Goal: Task Accomplishment & Management: Use online tool/utility

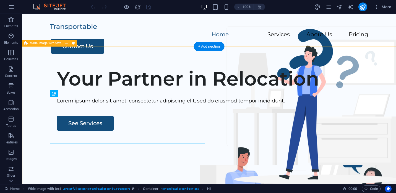
drag, startPoint x: 22, startPoint y: 14, endPoint x: 116, endPoint y: 85, distance: 117.7
click at [159, 95] on div "Your Partner in Relocation Lorem ipsum dolor sit amet, consectetur adipiscing e…" at bounding box center [208, 168] width 373 height 212
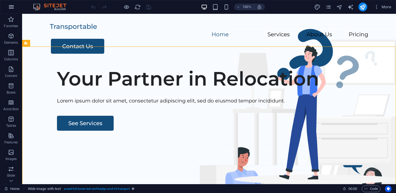
click at [10, 6] on icon "button" at bounding box center [11, 7] width 7 height 7
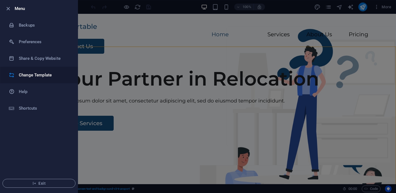
click at [28, 75] on h6 "Change Template" at bounding box center [44, 75] width 51 height 7
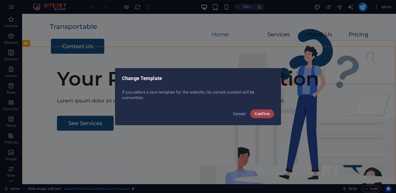
click at [259, 116] on button "Confirm" at bounding box center [262, 113] width 24 height 9
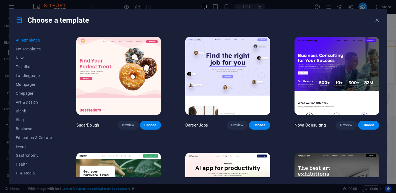
click at [28, 40] on span "All Templates" at bounding box center [34, 40] width 36 height 4
click at [27, 50] on span "My Templates" at bounding box center [34, 49] width 36 height 4
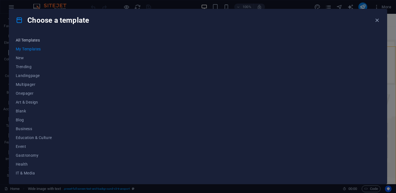
click at [26, 37] on button "All Templates" at bounding box center [34, 40] width 36 height 9
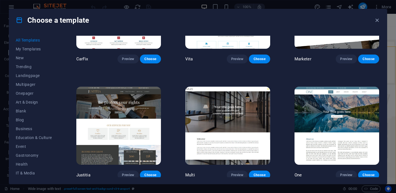
scroll to position [4699, 0]
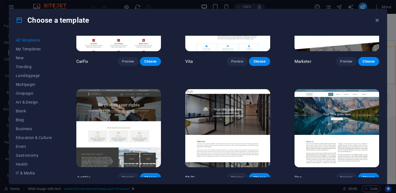
click at [210, 116] on img at bounding box center [227, 128] width 85 height 78
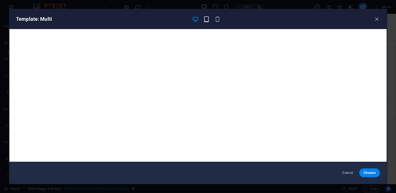
click at [206, 20] on icon "button" at bounding box center [206, 19] width 6 height 6
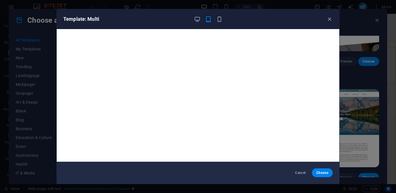
click at [223, 20] on div "Template: Multi" at bounding box center [194, 19] width 262 height 7
click at [218, 20] on icon "button" at bounding box center [219, 19] width 6 height 6
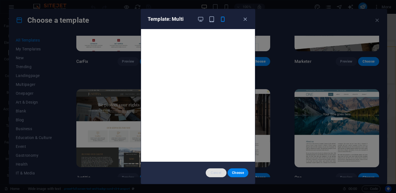
click at [220, 172] on span "Cancel" at bounding box center [216, 172] width 12 height 4
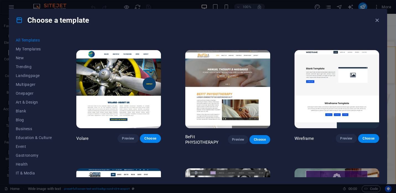
scroll to position [2869, 0]
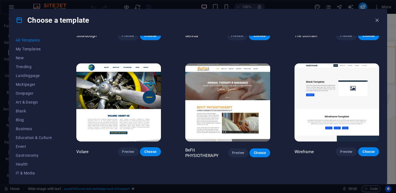
click at [323, 112] on img at bounding box center [336, 102] width 85 height 78
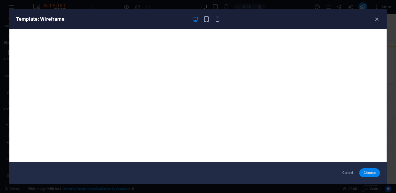
click at [367, 170] on span "Choose" at bounding box center [369, 172] width 12 height 4
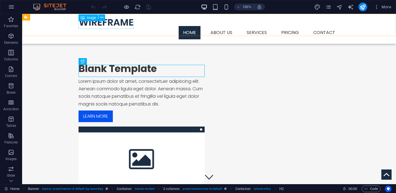
click at [103, 25] on figure at bounding box center [208, 22] width 261 height 8
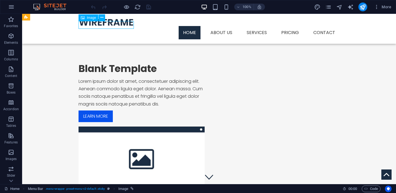
click at [102, 26] on figure at bounding box center [208, 22] width 261 height 8
select select "px"
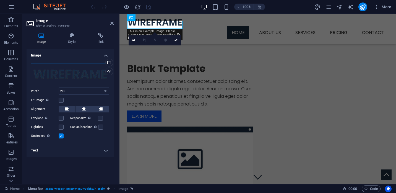
click at [82, 75] on div "Drag files here, click to choose files or select files from Files or our free s…" at bounding box center [70, 74] width 78 height 22
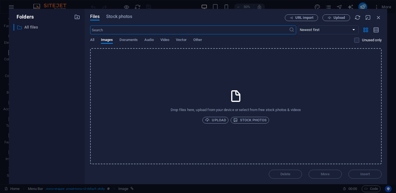
click at [32, 27] on p "All files" at bounding box center [47, 27] width 46 height 6
click at [377, 19] on icon "button" at bounding box center [378, 17] width 6 height 6
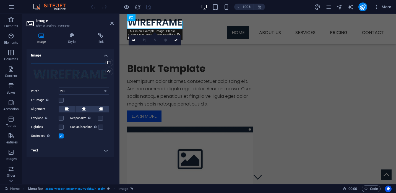
click at [75, 75] on div "Drag files here, click to choose files or select files from Files or our free s…" at bounding box center [70, 74] width 78 height 22
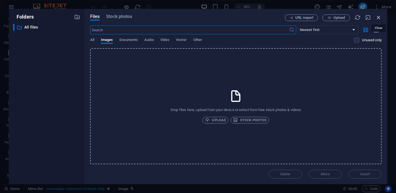
click at [378, 18] on icon "button" at bounding box center [378, 17] width 6 height 6
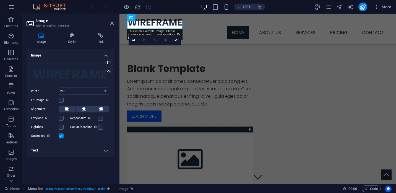
click at [60, 152] on h4 "Text" at bounding box center [70, 149] width 87 height 13
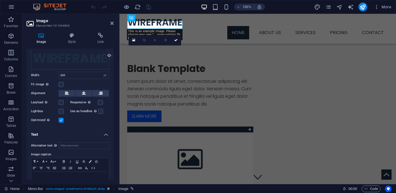
scroll to position [29, 0]
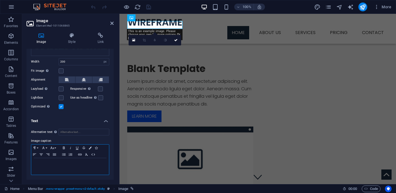
click at [57, 163] on p at bounding box center [70, 162] width 72 height 5
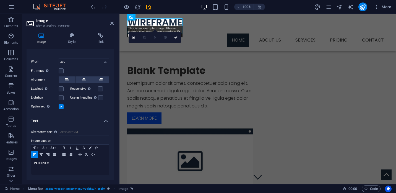
click at [119, 51] on aside "Image Element #ed-1011068865 Image Style Link Image Drag files here, click to c…" at bounding box center [70, 99] width 97 height 170
click at [176, 38] on icon at bounding box center [175, 37] width 3 height 3
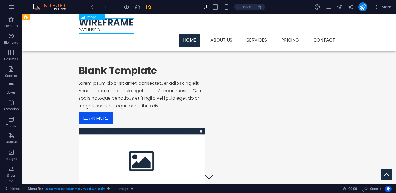
click at [100, 22] on figure "PATHHSEO" at bounding box center [208, 25] width 261 height 15
click at [112, 24] on figure "PATHHSEO" at bounding box center [208, 25] width 261 height 15
select select "px"
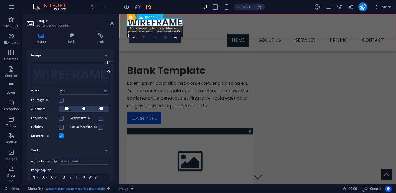
click at [161, 19] on icon at bounding box center [160, 17] width 3 height 6
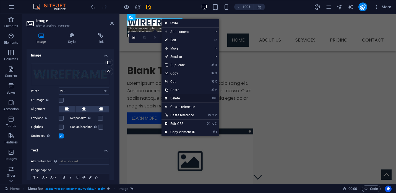
click at [176, 97] on link "⌦ Delete" at bounding box center [179, 98] width 37 height 8
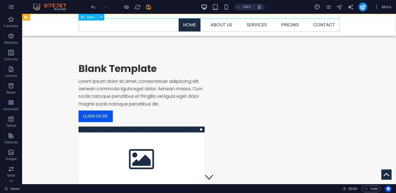
click at [97, 26] on nav "Home About us Services Service Detail Pricing Contact" at bounding box center [208, 24] width 261 height 13
click at [86, 25] on nav "Home About us Services Service Detail Pricing Contact" at bounding box center [208, 24] width 261 height 13
click at [102, 17] on icon at bounding box center [100, 17] width 3 height 6
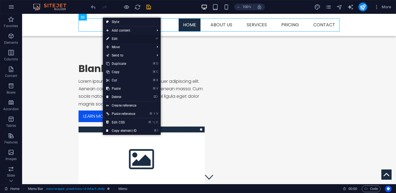
click at [144, 37] on li "⏎ Edit" at bounding box center [132, 39] width 58 height 8
click at [111, 39] on link "⏎ Edit" at bounding box center [121, 39] width 37 height 8
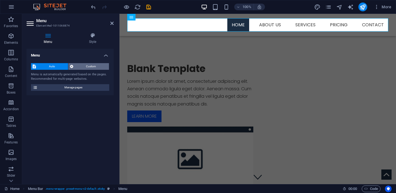
click at [88, 68] on span "Custom" at bounding box center [91, 66] width 33 height 7
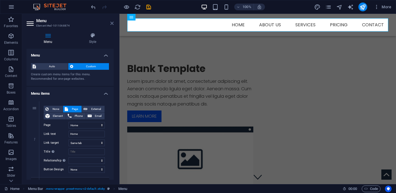
click at [112, 23] on icon at bounding box center [111, 23] width 3 height 4
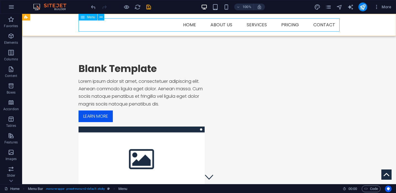
click at [83, 18] on icon at bounding box center [83, 17] width 4 height 7
click at [51, 17] on icon at bounding box center [50, 17] width 3 height 6
click at [221, 26] on nav "Home About us Services Service Detail Pricing Contact" at bounding box center [208, 24] width 261 height 13
select select
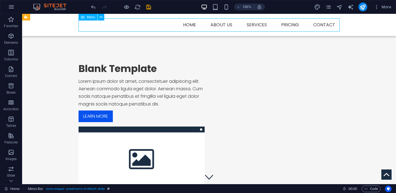
select select "1"
select select
select select "2"
select select
select select "3"
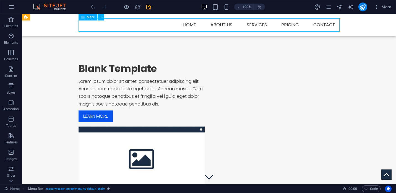
select select
select select "4"
select select
select select "5"
select select
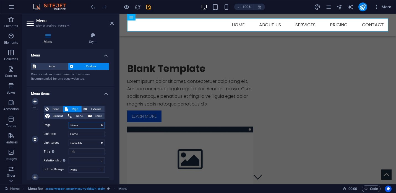
click option "Home" at bounding box center [0, 0] width 0 height 0
click at [112, 25] on icon at bounding box center [111, 23] width 3 height 4
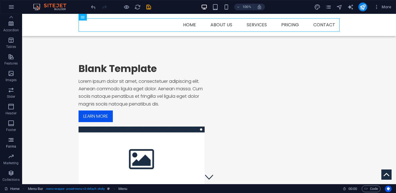
scroll to position [0, 0]
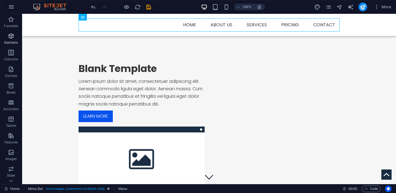
click at [9, 41] on p "Elements" at bounding box center [11, 42] width 14 height 4
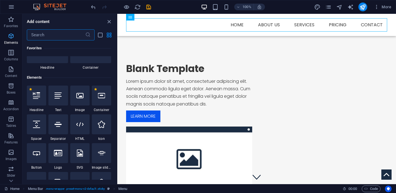
scroll to position [59, 0]
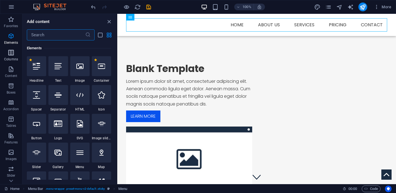
click at [10, 55] on icon "button" at bounding box center [11, 52] width 7 height 7
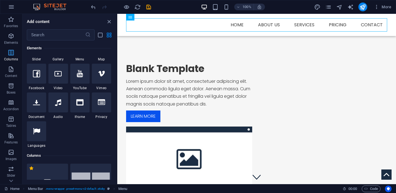
scroll to position [273, 0]
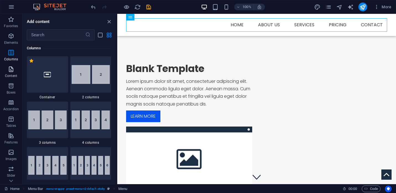
click at [10, 71] on icon "button" at bounding box center [11, 69] width 7 height 7
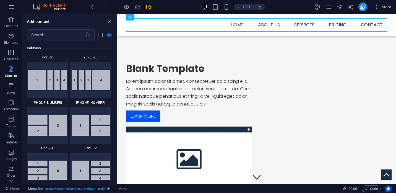
scroll to position [987, 0]
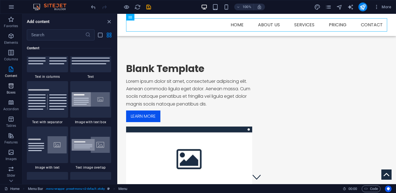
click at [10, 87] on icon "button" at bounding box center [11, 85] width 7 height 7
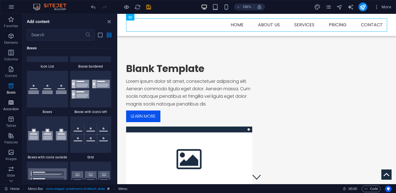
click at [10, 105] on icon "button" at bounding box center [11, 102] width 7 height 7
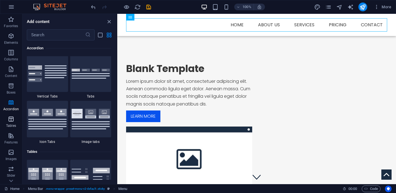
click at [10, 127] on p "Tables" at bounding box center [11, 125] width 10 height 4
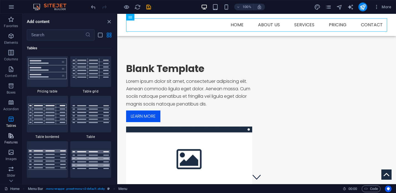
click at [10, 138] on icon "button" at bounding box center [11, 135] width 7 height 7
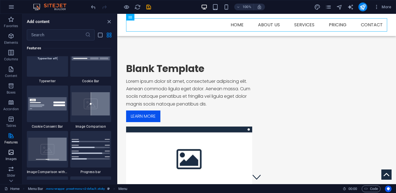
click at [10, 159] on p "Images" at bounding box center [11, 158] width 11 height 4
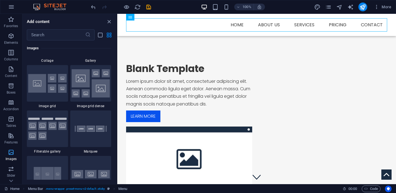
scroll to position [2882, 0]
click at [10, 170] on icon "button" at bounding box center [11, 168] width 7 height 7
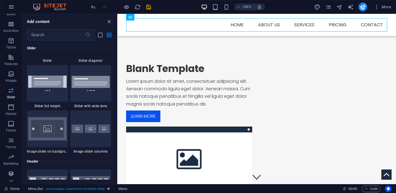
scroll to position [79, 0]
click at [11, 106] on icon "button" at bounding box center [11, 106] width 7 height 7
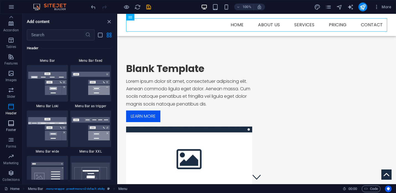
click at [11, 124] on icon "button" at bounding box center [11, 123] width 7 height 7
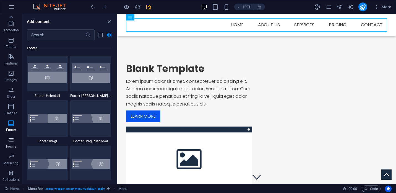
click at [10, 141] on icon "button" at bounding box center [11, 139] width 7 height 7
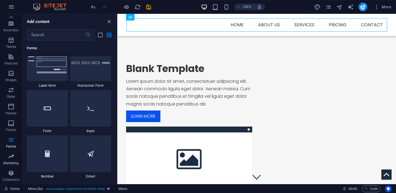
click at [9, 159] on icon "button" at bounding box center [11, 156] width 7 height 7
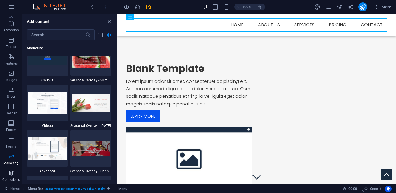
click at [10, 178] on p "Collections" at bounding box center [10, 179] width 17 height 4
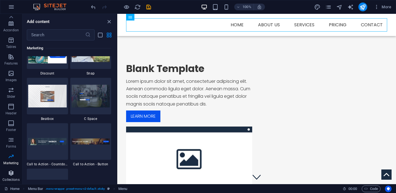
scroll to position [5163, 0]
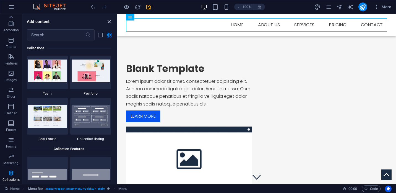
click at [107, 23] on icon "close panel" at bounding box center [109, 22] width 6 height 6
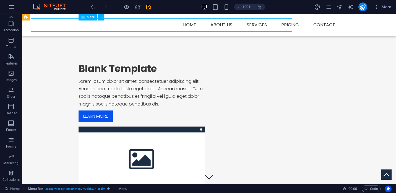
scroll to position [79, 0]
click at [253, 23] on nav "Home About us Services Service Detail Pricing Contact" at bounding box center [208, 24] width 261 height 13
click at [226, 24] on nav "Home About us Services Service Detail Pricing Contact" at bounding box center [208, 24] width 261 height 13
click at [189, 25] on nav "Home About us Services Service Detail Pricing Contact" at bounding box center [208, 24] width 261 height 13
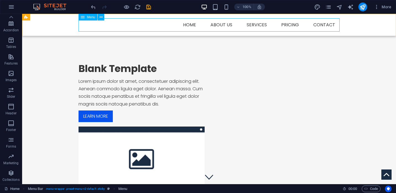
select select
select select "1"
select select
select select "2"
select select
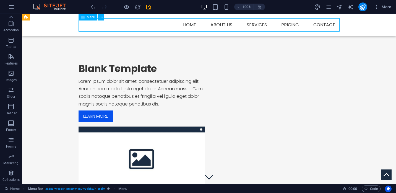
select select "3"
select select
select select "4"
select select
select select "5"
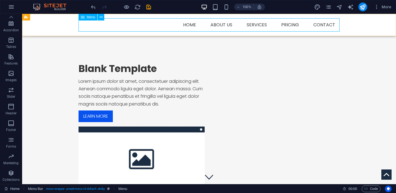
select select
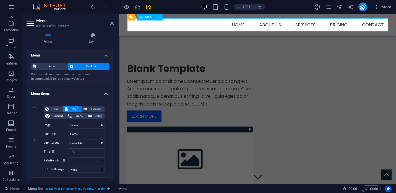
click at [189, 25] on nav "Home About us Services Service Detail Pricing Contact" at bounding box center [257, 24] width 261 height 13
click at [81, 134] on input "Home" at bounding box center [86, 133] width 36 height 7
type input "What We Do"
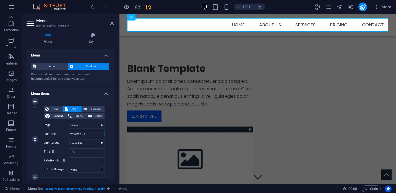
select select
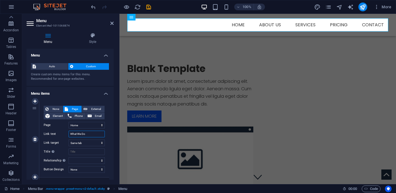
select select
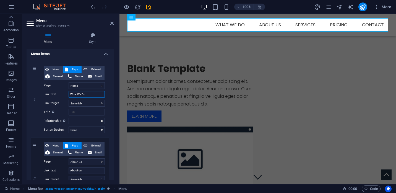
scroll to position [78, 0]
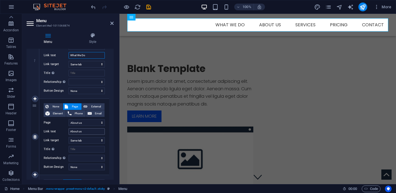
type input "What We Do"
click at [87, 130] on input "About us" at bounding box center [86, 131] width 36 height 7
type input "Who We Are"
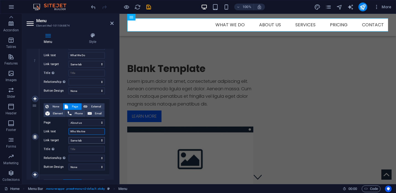
select select
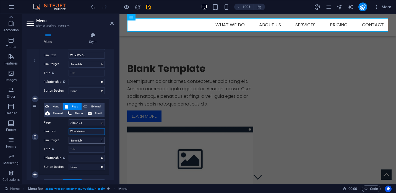
select select
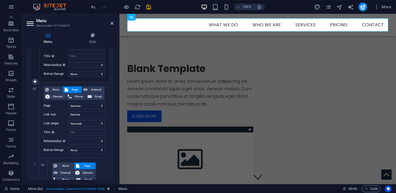
scroll to position [170, 0]
type input "Who We Are"
click at [34, 90] on div "3" at bounding box center [35, 162] width 8 height 159
click at [52, 89] on span "None" at bounding box center [55, 90] width 11 height 7
select select
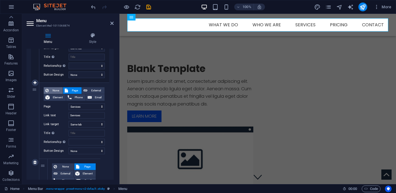
select select
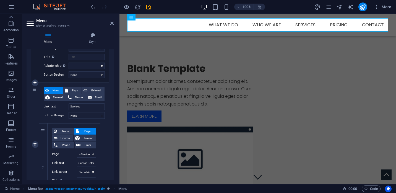
click at [35, 90] on div "3" at bounding box center [35, 144] width 8 height 123
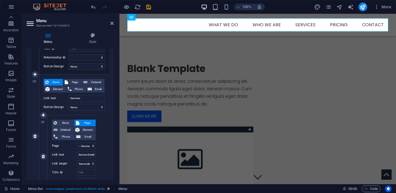
scroll to position [183, 0]
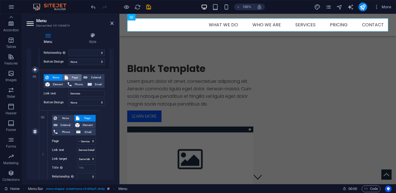
click at [70, 74] on span "Page" at bounding box center [75, 77] width 10 height 7
select select
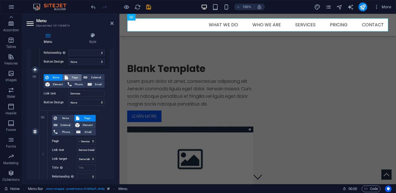
select select
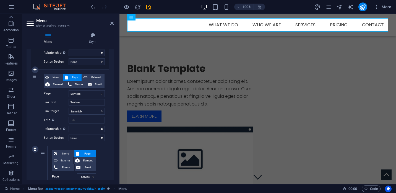
click at [70, 74] on span "Page" at bounding box center [75, 77] width 10 height 7
click at [55, 77] on span "None" at bounding box center [55, 77] width 11 height 7
select select
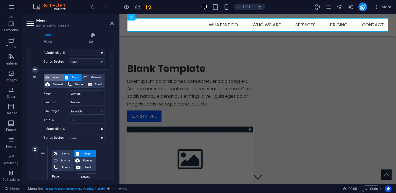
select select
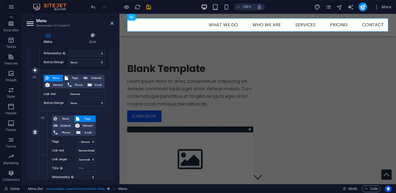
scroll to position [179, 0]
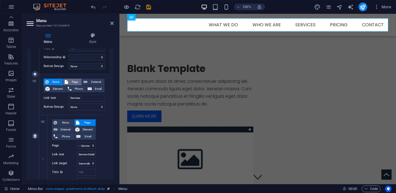
click at [74, 79] on span "Page" at bounding box center [75, 81] width 10 height 7
select select
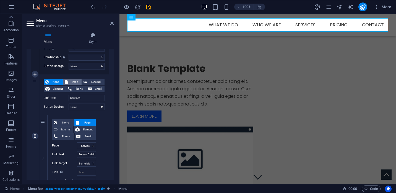
select select
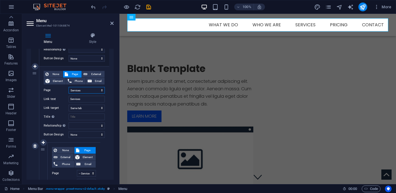
scroll to position [188, 0]
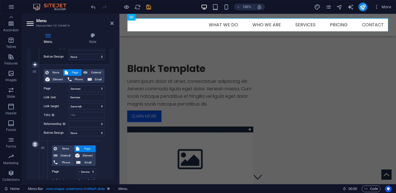
click at [35, 144] on icon at bounding box center [34, 144] width 3 height 4
select select
select select "4"
type input "Pricing"
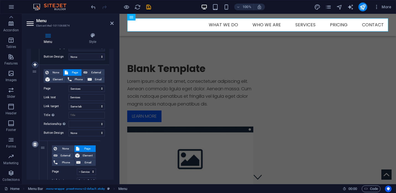
select select
select select "5"
type input "Contact"
select select
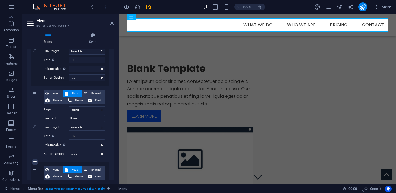
scroll to position [161, 0]
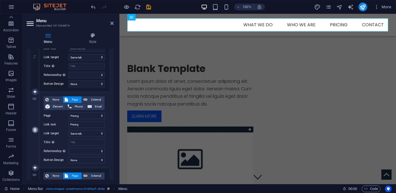
click at [35, 130] on icon at bounding box center [34, 130] width 3 height 4
select select
select select "5"
type input "Contact"
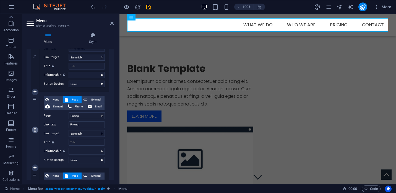
select select
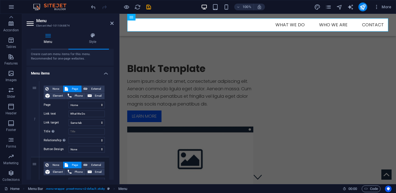
scroll to position [10, 0]
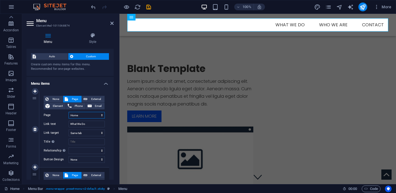
click option "Home" at bounding box center [0, 0] width 0 height 0
click at [111, 24] on icon at bounding box center [111, 23] width 3 height 4
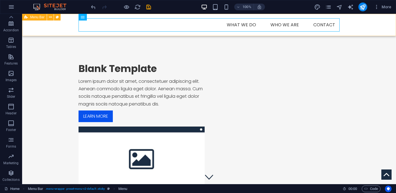
click at [36, 17] on span "Menu Bar" at bounding box center [37, 16] width 14 height 3
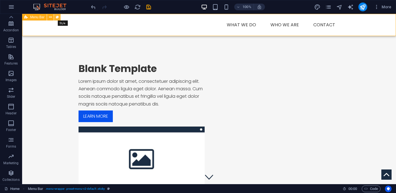
click at [56, 17] on icon at bounding box center [57, 17] width 3 height 6
select select "rem"
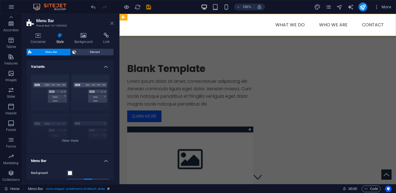
click at [110, 22] on icon at bounding box center [111, 23] width 3 height 4
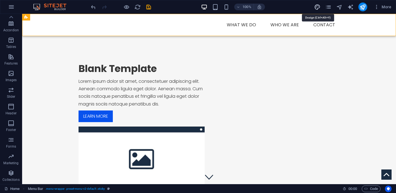
click at [316, 6] on icon "design" at bounding box center [317, 7] width 6 height 6
select select "px"
select select "300"
select select "px"
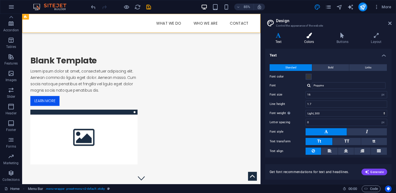
click at [311, 42] on h4 "Colors" at bounding box center [310, 39] width 32 height 12
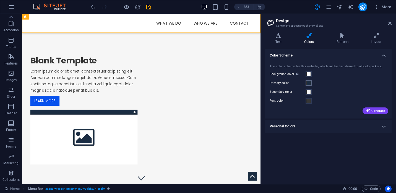
click at [308, 85] on span at bounding box center [308, 83] width 4 height 4
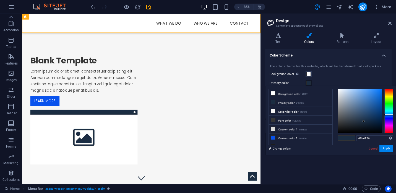
click at [387, 105] on div at bounding box center [388, 111] width 9 height 44
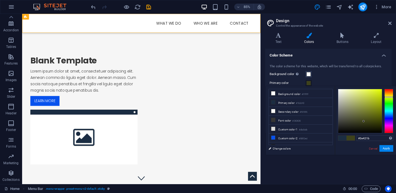
click at [388, 97] on div at bounding box center [388, 111] width 9 height 44
click at [388, 95] on div at bounding box center [388, 111] width 9 height 44
click at [388, 94] on div at bounding box center [388, 111] width 9 height 44
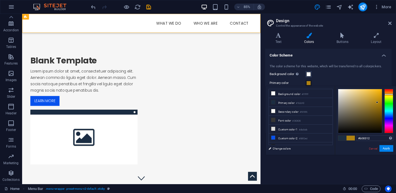
click at [377, 102] on div at bounding box center [360, 111] width 44 height 44
type input "#dfa614"
drag, startPoint x: 376, startPoint y: 101, endPoint x: 377, endPoint y: 94, distance: 7.0
click at [377, 94] on div at bounding box center [360, 111] width 44 height 44
click at [386, 149] on button "Apply" at bounding box center [386, 148] width 14 height 7
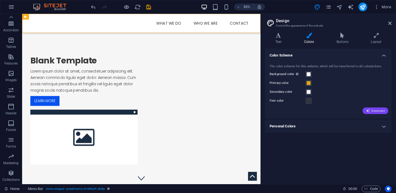
click at [376, 112] on span "Generate" at bounding box center [374, 110] width 19 height 4
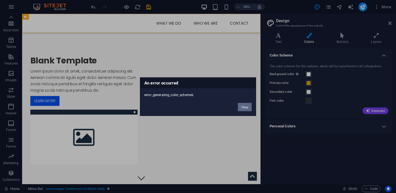
click at [242, 107] on button "Okay" at bounding box center [245, 106] width 14 height 8
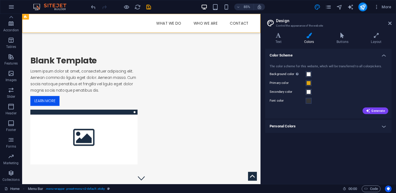
click at [384, 126] on h4 "Personal Colors" at bounding box center [328, 125] width 126 height 13
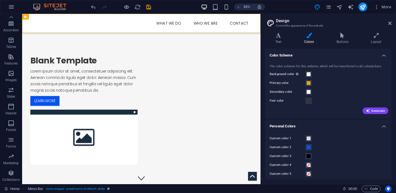
click at [378, 115] on div "The color scheme for this website, which will be transferred to all colorpicker…" at bounding box center [328, 89] width 128 height 60
click at [377, 110] on span "Generate" at bounding box center [374, 110] width 19 height 4
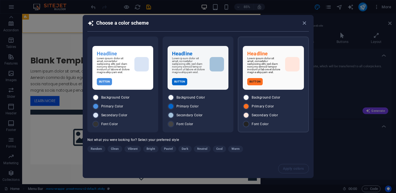
click at [285, 81] on div "Button" at bounding box center [273, 81] width 52 height 7
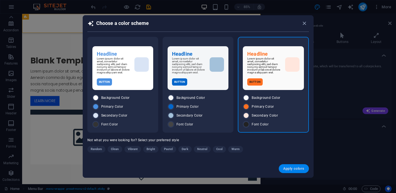
click at [292, 168] on span "Apply colors" at bounding box center [293, 168] width 21 height 4
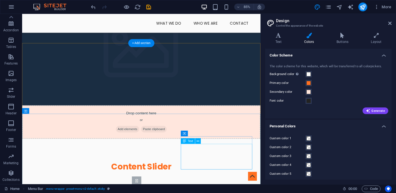
scroll to position [499, 0]
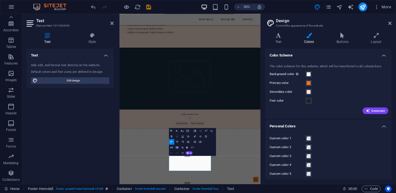
click at [47, 39] on h4 "Text" at bounding box center [49, 39] width 44 height 12
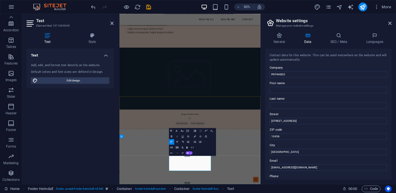
click at [390, 23] on icon at bounding box center [389, 23] width 3 height 4
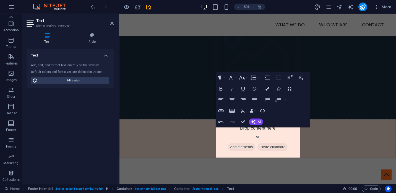
scroll to position [503, 0]
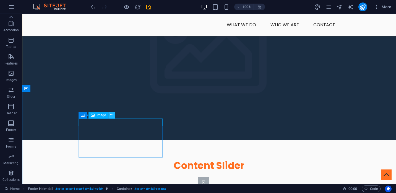
click at [113, 116] on icon at bounding box center [111, 115] width 3 height 6
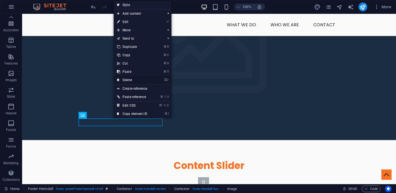
click at [135, 79] on link "⌦ Delete" at bounding box center [132, 80] width 37 height 8
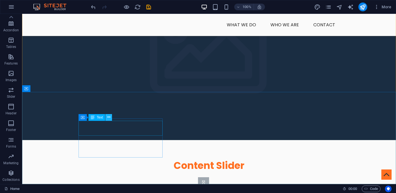
click at [109, 118] on icon at bounding box center [108, 117] width 3 height 6
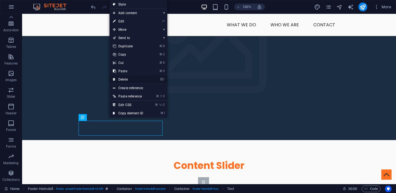
click at [122, 80] on link "⌦ Delete" at bounding box center [127, 79] width 37 height 8
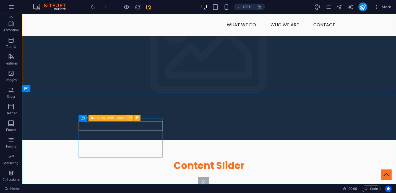
click at [130, 119] on icon at bounding box center [129, 118] width 3 height 6
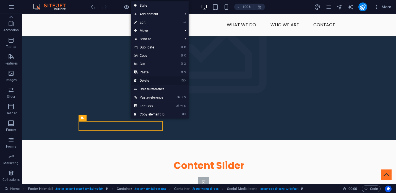
click at [143, 80] on link "⌦ Delete" at bounding box center [149, 80] width 37 height 8
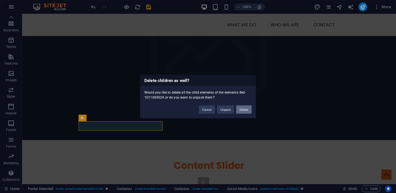
click at [241, 109] on button "Delete" at bounding box center [243, 109] width 15 height 8
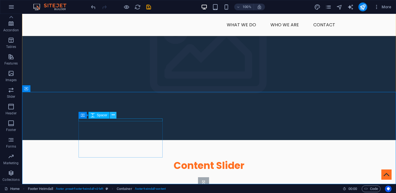
click at [112, 115] on icon at bounding box center [113, 115] width 3 height 6
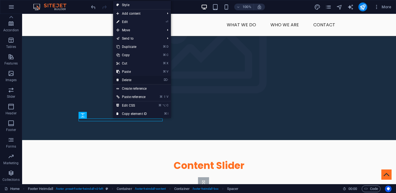
click at [126, 80] on link "⌦ Delete" at bounding box center [131, 80] width 37 height 8
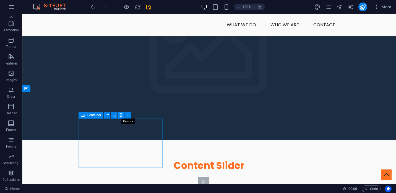
click at [120, 116] on icon at bounding box center [120, 115] width 3 height 6
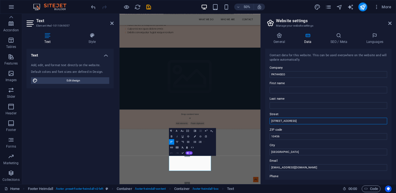
click at [299, 120] on input "[STREET_ADDRESS]" at bounding box center [327, 120] width 117 height 7
type input "[STREET_ADDRESS]"
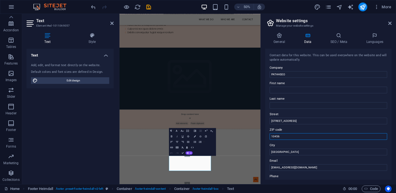
click at [292, 133] on input "10456" at bounding box center [327, 136] width 117 height 7
click at [292, 137] on input "10456" at bounding box center [327, 136] width 117 height 7
type input "10459"
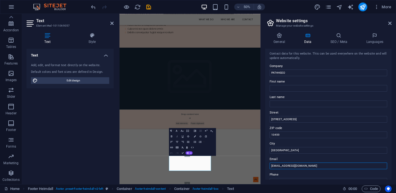
click at [305, 165] on input "[EMAIL_ADDRESS][DOMAIN_NAME]" at bounding box center [327, 165] width 117 height 7
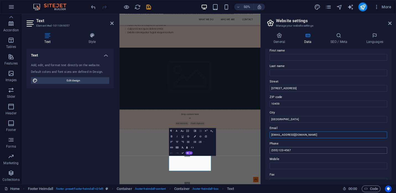
type input "[EMAIL_ADDRESS][DOMAIN_NAME]"
click at [303, 150] on input "(555) 123-4567" at bounding box center [327, 150] width 117 height 7
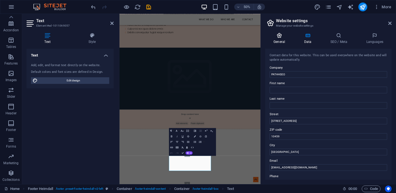
click at [280, 39] on h4 "General" at bounding box center [280, 39] width 30 height 12
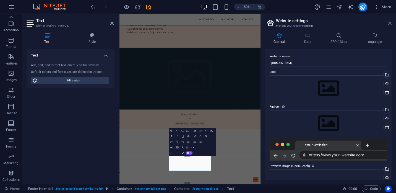
click at [389, 23] on icon at bounding box center [389, 23] width 3 height 4
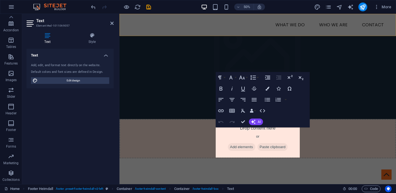
scroll to position [503, 0]
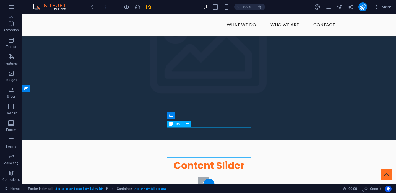
click at [188, 124] on icon at bounding box center [187, 124] width 3 height 6
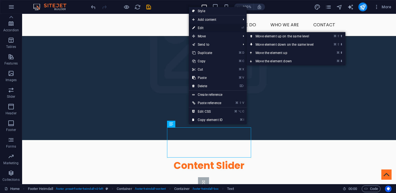
click at [209, 28] on link "⏎ Edit" at bounding box center [207, 28] width 37 height 8
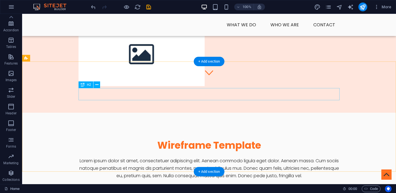
scroll to position [105, 0]
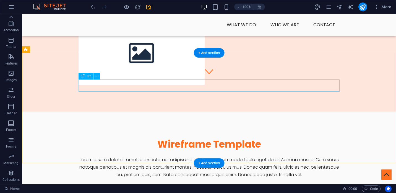
click at [197, 138] on div "Wireframe Template" at bounding box center [208, 144] width 261 height 12
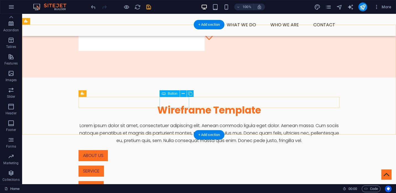
scroll to position [133, 0]
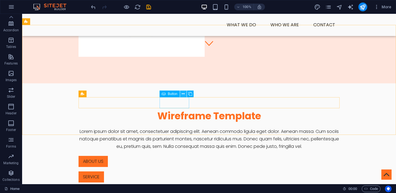
click at [184, 94] on button at bounding box center [183, 93] width 7 height 7
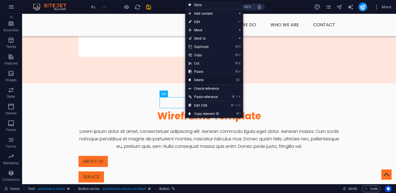
click at [196, 83] on link "⌦ Delete" at bounding box center [203, 80] width 37 height 8
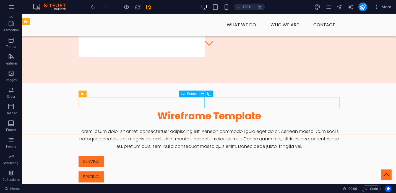
click at [202, 94] on icon at bounding box center [202, 94] width 3 height 6
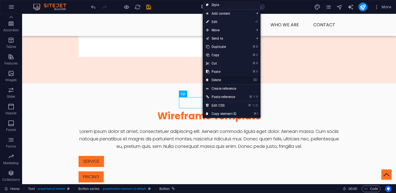
click at [215, 80] on link "⌦ Delete" at bounding box center [220, 80] width 37 height 8
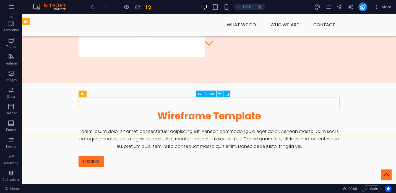
click at [220, 94] on icon at bounding box center [219, 94] width 3 height 6
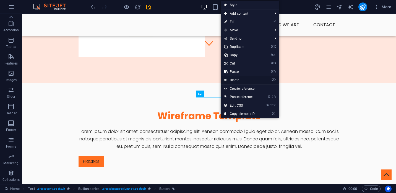
click at [231, 82] on link "⌦ Delete" at bounding box center [239, 80] width 37 height 8
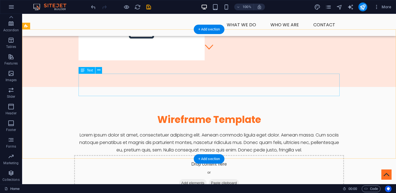
scroll to position [120, 0]
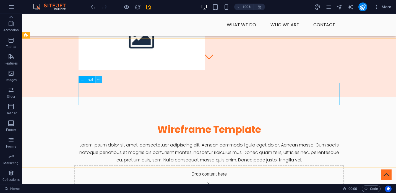
click at [101, 80] on button at bounding box center [98, 79] width 7 height 7
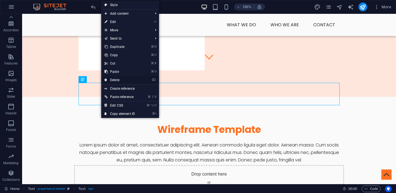
click at [116, 80] on link "⌦ Delete" at bounding box center [119, 80] width 37 height 8
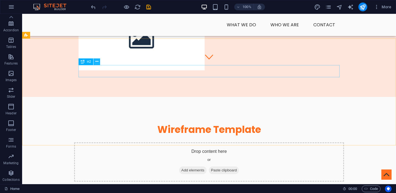
click at [96, 63] on icon at bounding box center [96, 62] width 3 height 6
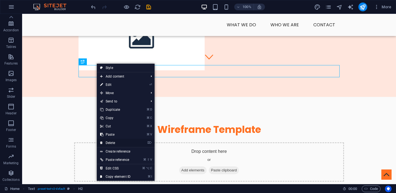
click at [108, 143] on link "⌦ Delete" at bounding box center [115, 142] width 37 height 8
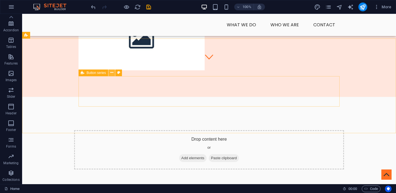
click at [113, 75] on icon at bounding box center [111, 73] width 3 height 6
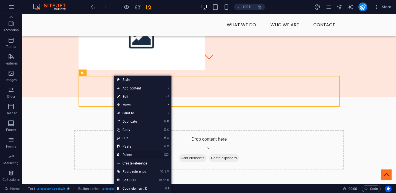
click at [124, 155] on link "⌦ Delete" at bounding box center [132, 154] width 37 height 8
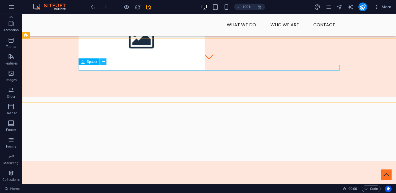
click at [102, 62] on icon at bounding box center [103, 62] width 3 height 6
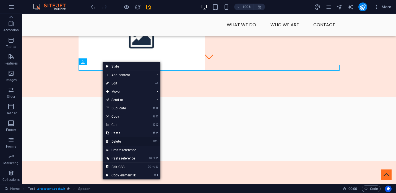
click at [115, 143] on link "⌦ Delete" at bounding box center [120, 141] width 37 height 8
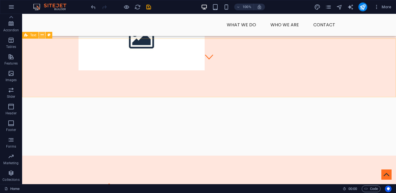
click at [43, 35] on icon at bounding box center [42, 35] width 3 height 6
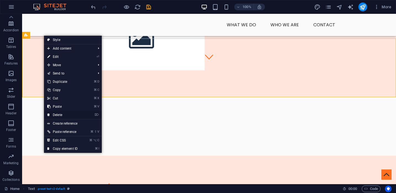
click at [52, 115] on link "⌦ Delete" at bounding box center [62, 114] width 37 height 8
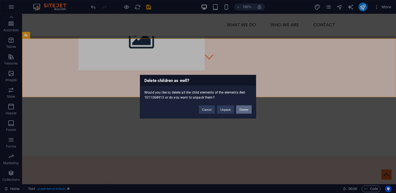
click at [243, 109] on button "Delete" at bounding box center [243, 109] width 15 height 8
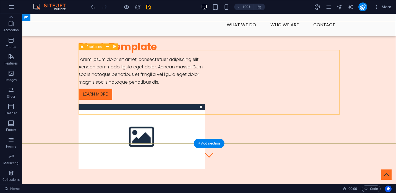
scroll to position [0, 0]
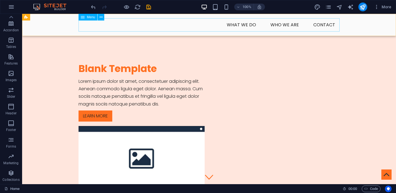
click at [241, 28] on nav "What We Do Who We Are Contact" at bounding box center [208, 24] width 261 height 13
click at [283, 26] on nav "What We Do Who We Are Contact" at bounding box center [208, 24] width 261 height 13
select select
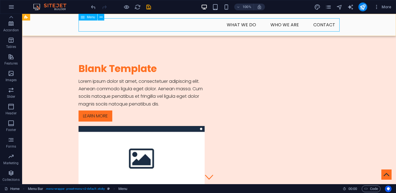
select select "1"
select select
select select "5"
select select
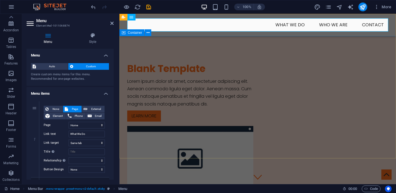
click at [176, 45] on div "Blank Template Lorem ipsum dolor sit amet, consectetuer adipiscing elit. Aenean…" at bounding box center [257, 126] width 276 height 181
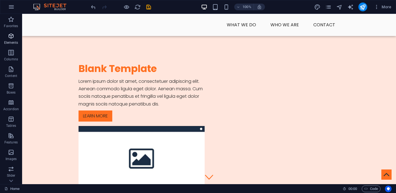
click at [10, 36] on icon "button" at bounding box center [11, 36] width 7 height 7
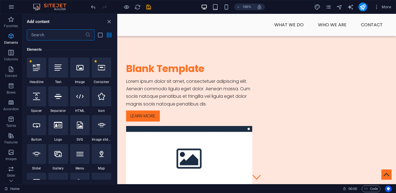
scroll to position [59, 0]
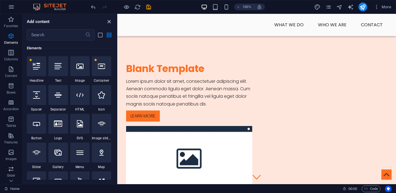
click at [109, 22] on icon "close panel" at bounding box center [109, 22] width 6 height 6
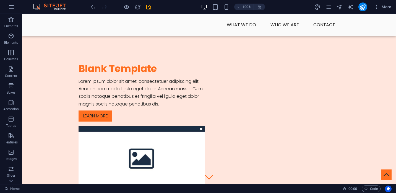
click at [77, 6] on div "100% More" at bounding box center [197, 6] width 395 height 13
click at [329, 8] on icon "pages" at bounding box center [328, 7] width 6 height 6
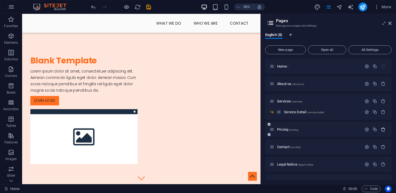
click at [383, 131] on icon "button" at bounding box center [382, 129] width 5 height 5
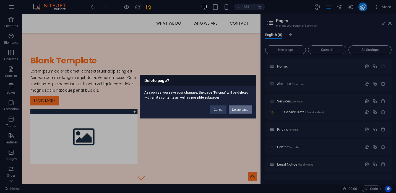
click at [239, 110] on button "Delete page" at bounding box center [239, 109] width 23 height 8
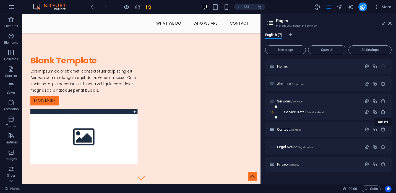
click at [383, 112] on icon "button" at bounding box center [382, 111] width 5 height 5
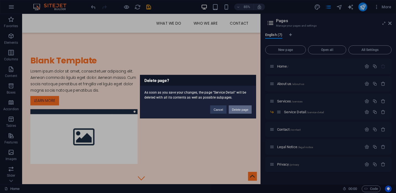
click at [238, 111] on button "Delete page" at bounding box center [239, 109] width 23 height 8
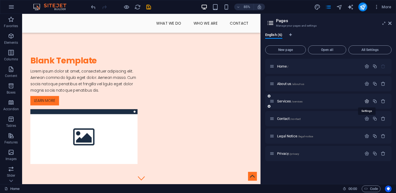
click at [365, 101] on icon "button" at bounding box center [366, 101] width 5 height 5
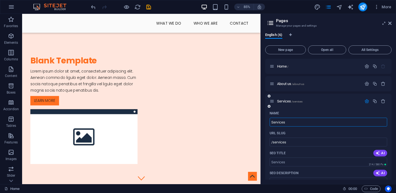
click at [300, 120] on input "Services" at bounding box center [327, 121] width 117 height 9
type input "What We Do"
type input "/what-we-do"
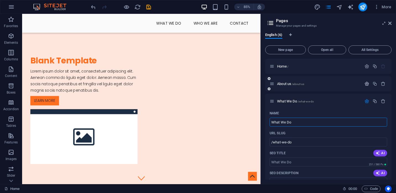
click at [366, 83] on icon "button" at bounding box center [366, 83] width 5 height 5
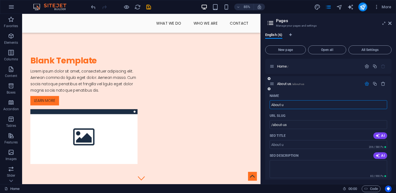
type input "About"
type input "/about-u"
type input "A"
type input "W"
type input "/"
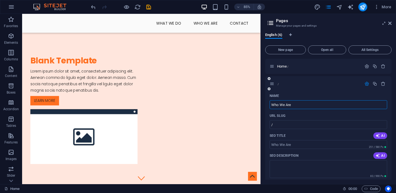
type input "Who We Are"
type input "/who-we-are"
type input "Who We Are"
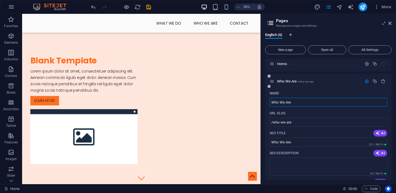
scroll to position [0, 0]
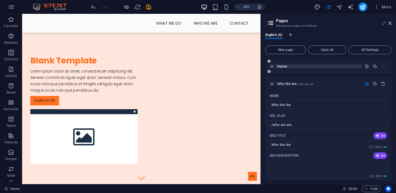
click at [307, 65] on p "Home /" at bounding box center [318, 66] width 83 height 4
click at [305, 66] on p "Home /" at bounding box center [318, 66] width 83 height 4
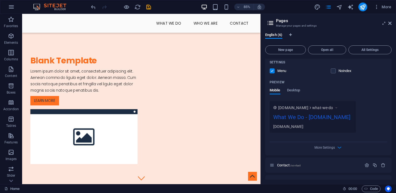
scroll to position [396, 0]
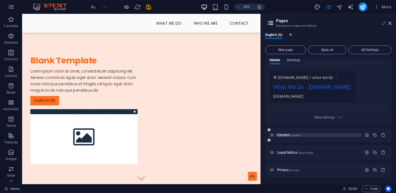
click at [315, 136] on p "Contact /contact" at bounding box center [318, 135] width 83 height 4
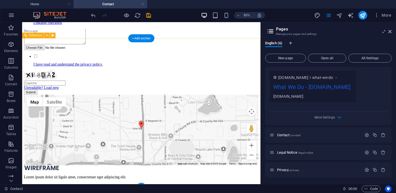
scroll to position [311, 0]
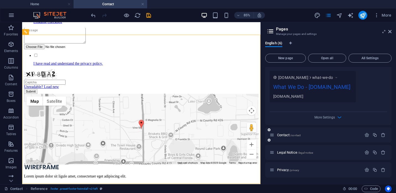
click at [273, 136] on icon at bounding box center [271, 134] width 5 height 5
click at [383, 153] on icon "button" at bounding box center [382, 152] width 5 height 5
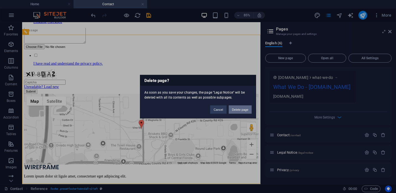
click at [236, 109] on button "Delete page" at bounding box center [239, 109] width 23 height 8
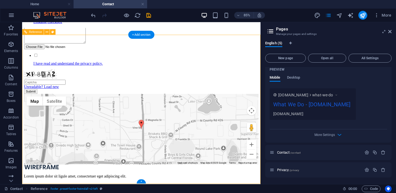
scroll to position [386, 0]
click at [381, 170] on icon "button" at bounding box center [382, 169] width 5 height 5
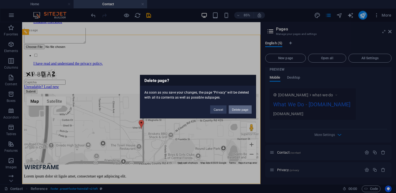
click at [241, 110] on button "Delete page" at bounding box center [239, 109] width 23 height 8
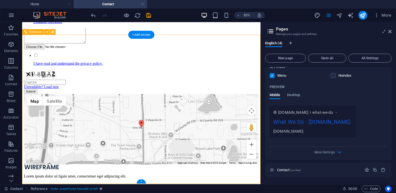
scroll to position [369, 0]
click at [65, 189] on figure at bounding box center [162, 192] width 276 height 7
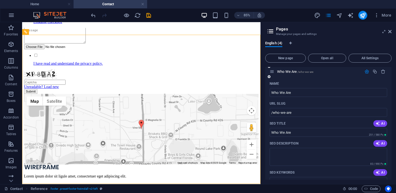
scroll to position [0, 0]
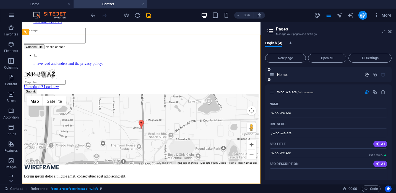
click at [365, 75] on icon "button" at bounding box center [366, 74] width 5 height 5
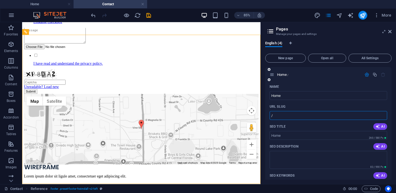
click at [331, 115] on input "/" at bounding box center [327, 115] width 117 height 9
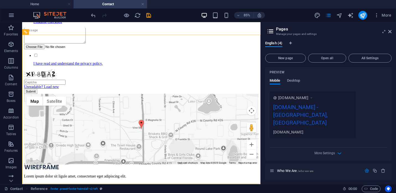
scroll to position [163, 0]
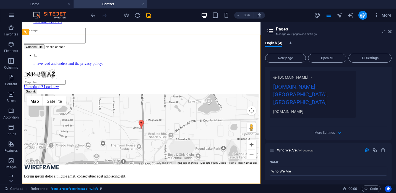
click at [323, 86] on div "[DOMAIN_NAME] - [GEOGRAPHIC_DATA], [GEOGRAPHIC_DATA]" at bounding box center [312, 95] width 79 height 26
click at [323, 87] on div "[DOMAIN_NAME] - [GEOGRAPHIC_DATA], [GEOGRAPHIC_DATA]" at bounding box center [312, 95] width 79 height 26
click at [368, 58] on span "All Settings" at bounding box center [369, 57] width 38 height 3
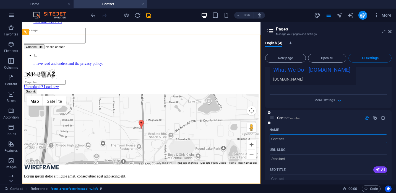
click at [348, 145] on div "URL SLUG" at bounding box center [327, 149] width 117 height 9
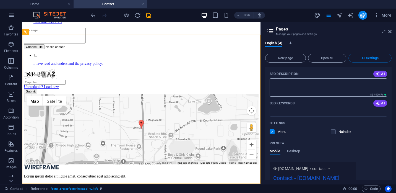
scroll to position [781, 0]
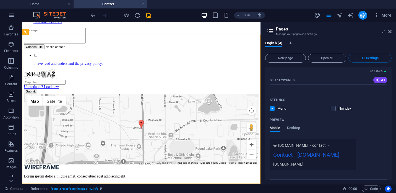
click at [339, 181] on icon "button" at bounding box center [339, 184] width 6 height 6
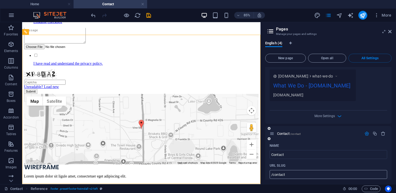
scroll to position [558, 0]
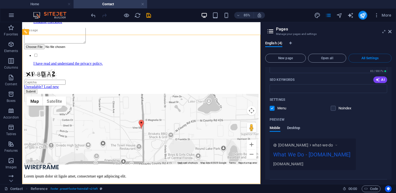
click at [291, 124] on span "Desktop" at bounding box center [293, 128] width 13 height 8
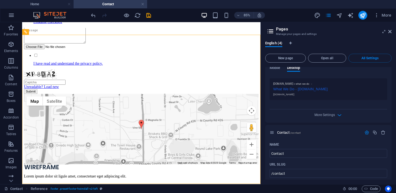
scroll to position [618, 0]
click at [321, 112] on span "More Settings" at bounding box center [324, 114] width 20 height 4
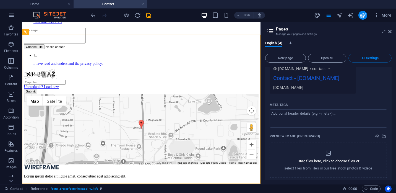
scroll to position [930, 0]
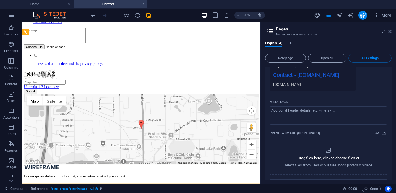
click at [390, 32] on icon at bounding box center [389, 31] width 3 height 4
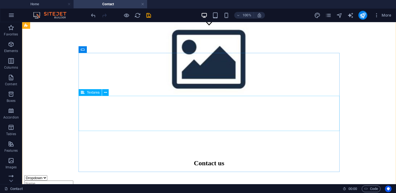
scroll to position [150, 0]
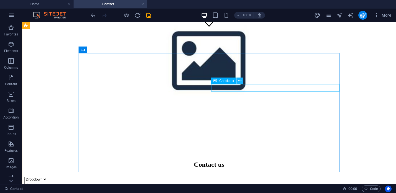
click at [239, 81] on icon at bounding box center [239, 81] width 3 height 6
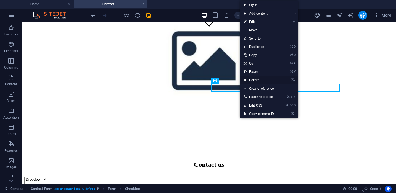
click at [251, 80] on link "⌦ Delete" at bounding box center [258, 80] width 37 height 8
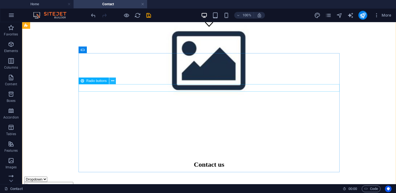
click at [112, 82] on icon at bounding box center [112, 81] width 3 height 6
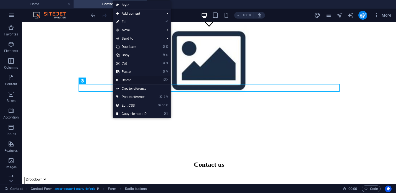
click at [128, 79] on link "⌦ Delete" at bounding box center [131, 80] width 37 height 8
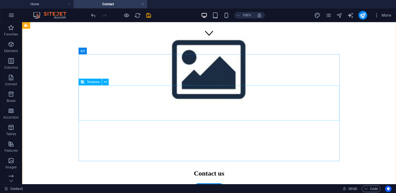
scroll to position [131, 0]
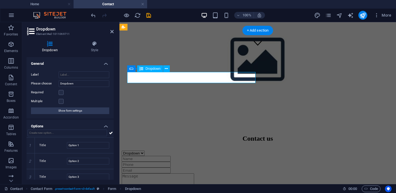
click at [249, 150] on div "Dropdown Option 1 Option 2 Option 3" at bounding box center [258, 152] width 272 height 5
click at [251, 150] on div "Dropdown Option 1 Option 2 Option 3" at bounding box center [258, 152] width 272 height 5
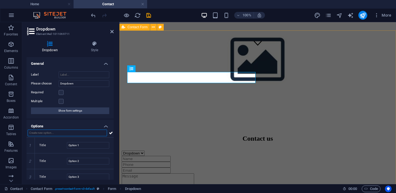
click at [122, 135] on div "Contact us Dropdown Option 1 Option 2 Option 3 I have read and understand the p…" at bounding box center [258, 193] width 272 height 116
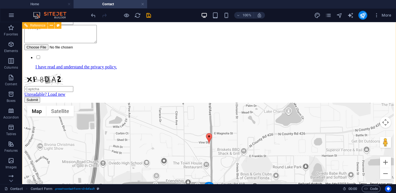
scroll to position [328, 0]
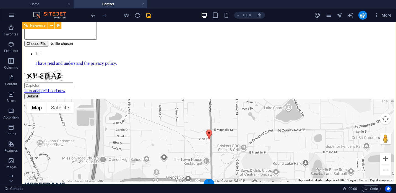
click at [93, 182] on figure at bounding box center [208, 185] width 369 height 7
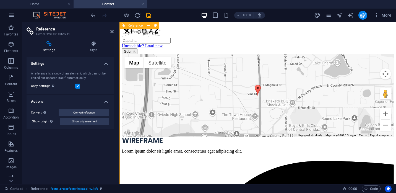
click at [161, 137] on figure at bounding box center [258, 140] width 272 height 7
click at [160, 137] on figure at bounding box center [258, 140] width 272 height 7
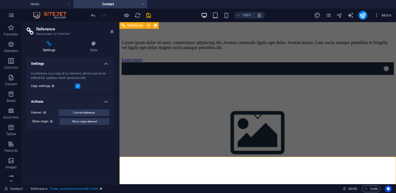
scroll to position [0, 0]
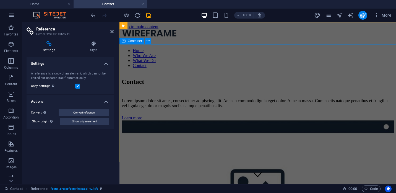
click at [237, 72] on div "Contact Lorem ipsum dolor sit amet, consectetuer adipiscing elit. Aenean commod…" at bounding box center [258, 166] width 272 height 188
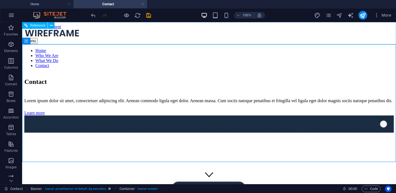
click at [110, 34] on figure at bounding box center [208, 33] width 369 height 9
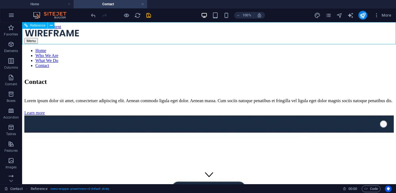
click at [110, 34] on figure at bounding box center [208, 33] width 369 height 9
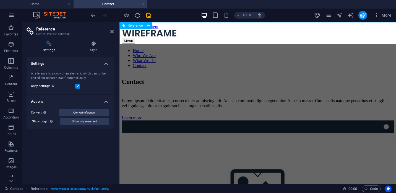
click at [153, 35] on figure at bounding box center [258, 33] width 272 height 9
click at [339, 15] on icon "navigator" at bounding box center [339, 15] width 6 height 6
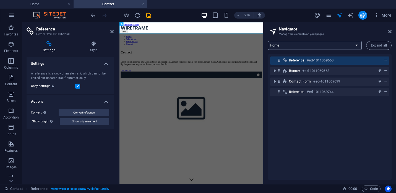
click option "Home" at bounding box center [0, 0] width 0 height 0
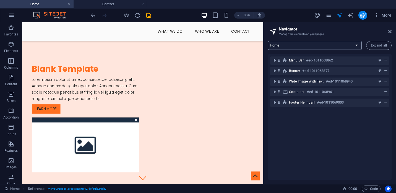
select select "18203229-en"
click option "Who We Are" at bounding box center [0, 0] width 0 height 0
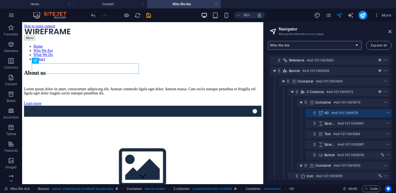
scroll to position [0, 0]
click at [317, 16] on icon "design" at bounding box center [317, 15] width 6 height 6
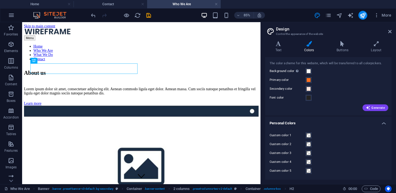
scroll to position [0, 0]
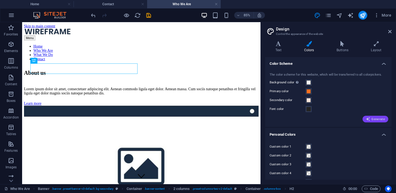
click at [374, 120] on span "Generate" at bounding box center [374, 119] width 19 height 4
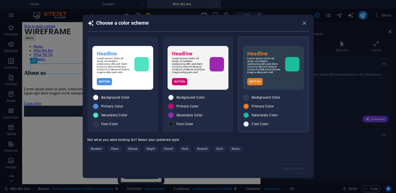
click at [270, 64] on p "Lorem ipsum dolor sit amet, consetetur sadipscing elitr, sed diam nonumy eirmod…" at bounding box center [263, 65] width 33 height 17
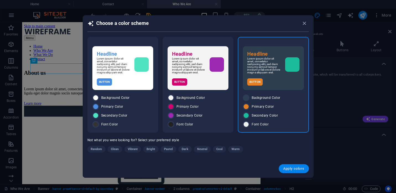
click at [293, 170] on span "Apply colors" at bounding box center [293, 168] width 21 height 4
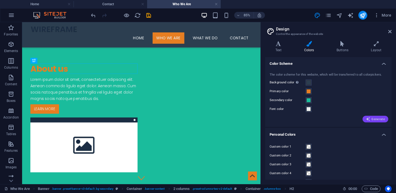
click at [367, 119] on icon "button" at bounding box center [367, 119] width 4 height 4
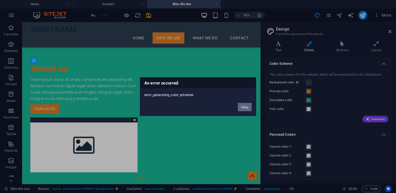
click at [247, 109] on button "Okay" at bounding box center [245, 106] width 14 height 8
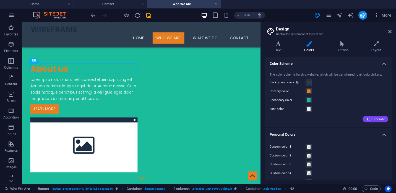
click at [377, 120] on span "Generate" at bounding box center [374, 119] width 19 height 4
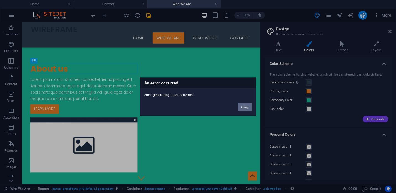
click at [242, 109] on button "Okay" at bounding box center [245, 106] width 14 height 8
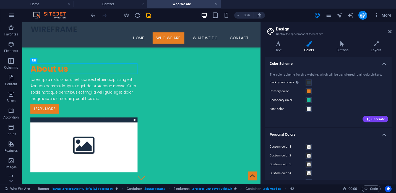
click at [393, 30] on aside "Design Control the appearance of the website Variants Text Colors Buttons Layou…" at bounding box center [327, 103] width 135 height 162
click at [389, 33] on icon at bounding box center [389, 31] width 3 height 4
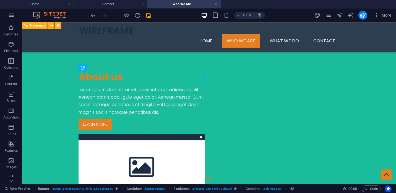
click at [288, 34] on nav "Home Who We Are What We Do Contact" at bounding box center [208, 40] width 261 height 13
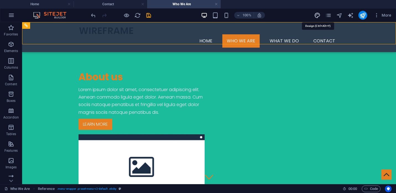
click at [316, 15] on icon "design" at bounding box center [317, 15] width 6 height 6
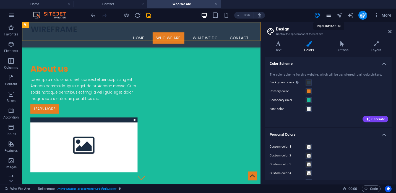
click at [331, 14] on icon "pages" at bounding box center [328, 15] width 6 height 6
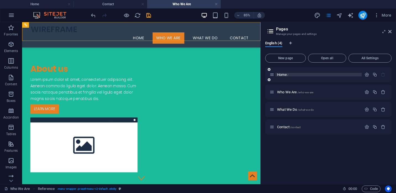
click at [299, 73] on p "Home /" at bounding box center [318, 75] width 83 height 4
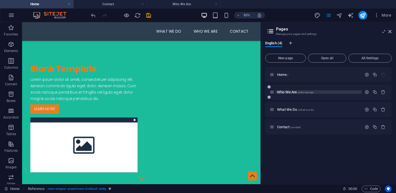
click at [302, 92] on span "/who-we-are" at bounding box center [305, 92] width 16 height 3
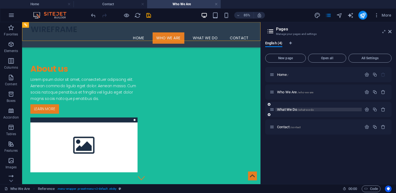
click at [305, 109] on span "/what-we-do" at bounding box center [305, 109] width 16 height 3
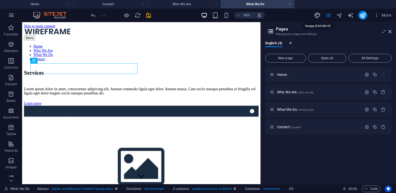
click at [318, 16] on icon "design" at bounding box center [317, 15] width 6 height 6
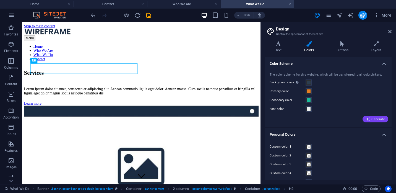
click at [370, 118] on icon "button" at bounding box center [367, 119] width 4 height 4
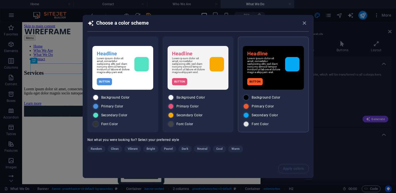
click at [278, 78] on div "Headline Lorem ipsum dolor sit amet, consetetur sadipscing elitr, sed diam nonu…" at bounding box center [272, 68] width 61 height 44
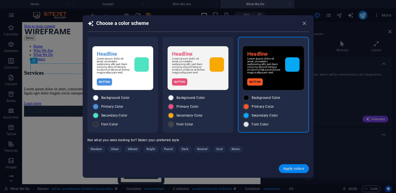
click at [294, 169] on span "Apply colors" at bounding box center [293, 168] width 21 height 4
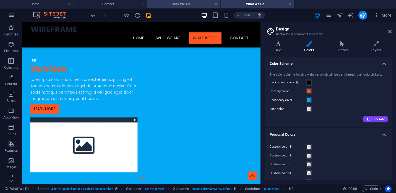
click at [193, 3] on h4 "Who We Are" at bounding box center [183, 4] width 73 height 6
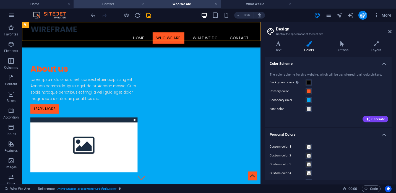
click at [122, 6] on h4 "Contact" at bounding box center [109, 4] width 73 height 6
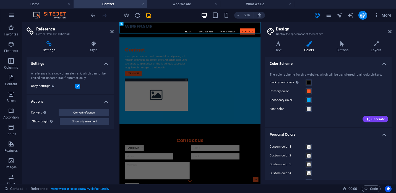
click at [309, 48] on h4 "Colors" at bounding box center [310, 47] width 32 height 12
click at [317, 15] on icon "design" at bounding box center [317, 15] width 6 height 6
click at [215, 4] on link at bounding box center [215, 4] width 3 height 5
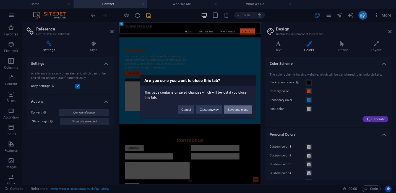
click at [233, 109] on button "Save and close" at bounding box center [237, 109] width 27 height 8
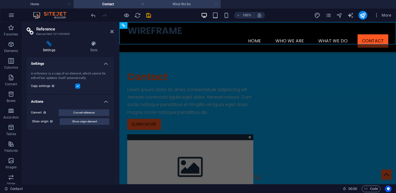
click at [216, 5] on link at bounding box center [215, 4] width 3 height 5
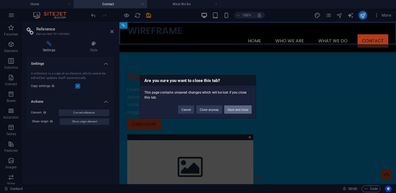
click at [234, 109] on button "Save and close" at bounding box center [237, 109] width 27 height 8
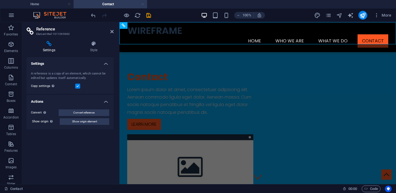
click at [143, 5] on link at bounding box center [142, 4] width 3 height 5
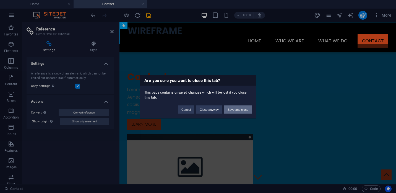
click at [239, 110] on button "Save and close" at bounding box center [237, 109] width 27 height 8
checkbox input "false"
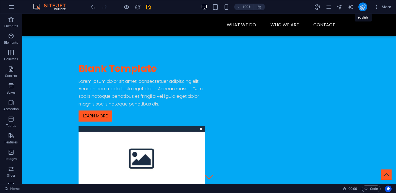
click at [363, 6] on icon "publish" at bounding box center [362, 7] width 6 height 6
click at [318, 7] on icon "design" at bounding box center [317, 7] width 6 height 6
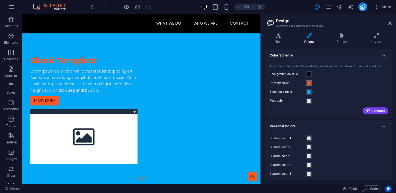
click at [307, 85] on span at bounding box center [308, 83] width 4 height 4
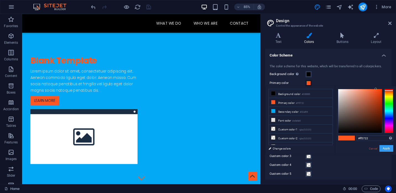
click at [385, 149] on button "Apply" at bounding box center [386, 148] width 14 height 7
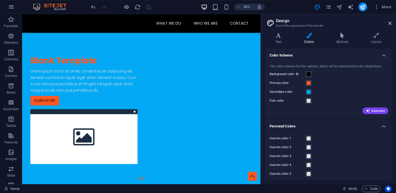
click at [378, 107] on div "Generate" at bounding box center [328, 109] width 120 height 9
click at [376, 110] on span "Generate" at bounding box center [374, 110] width 19 height 4
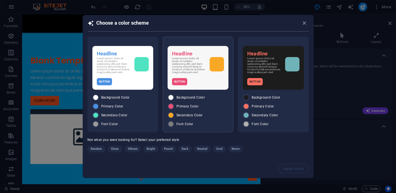
click at [202, 76] on div "Headline Lorem ipsum dolor sit amet, consetetur sadipscing elitr, sed diam nonu…" at bounding box center [197, 68] width 61 height 44
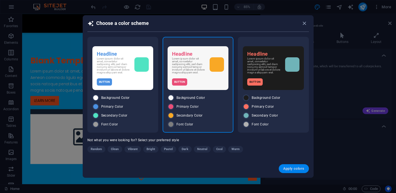
click at [294, 168] on span "Apply colors" at bounding box center [293, 168] width 21 height 4
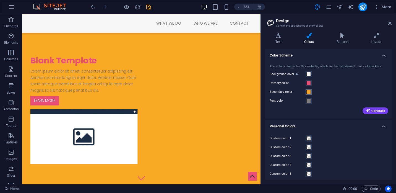
click at [310, 92] on span at bounding box center [308, 91] width 4 height 4
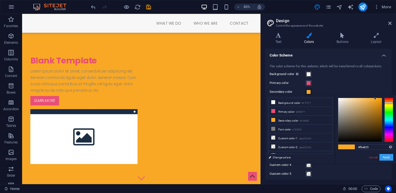
click at [387, 158] on button "Apply" at bounding box center [386, 157] width 14 height 7
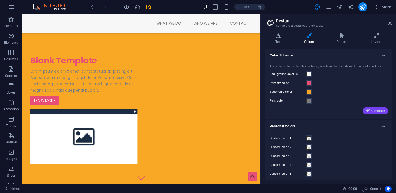
click at [379, 112] on span "Generate" at bounding box center [374, 110] width 19 height 4
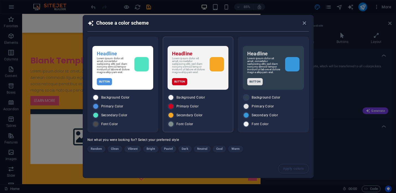
click at [200, 71] on p "Lorem ipsum dolor sit amet, consetetur sadipscing elitr, sed diam nonumy eirmod…" at bounding box center [188, 65] width 33 height 17
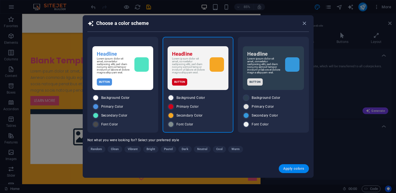
click at [287, 169] on span "Apply colors" at bounding box center [293, 168] width 21 height 4
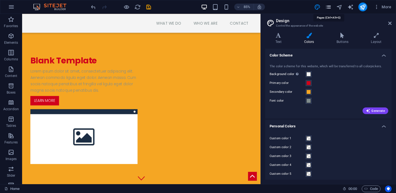
click at [328, 7] on icon "pages" at bounding box center [328, 7] width 6 height 6
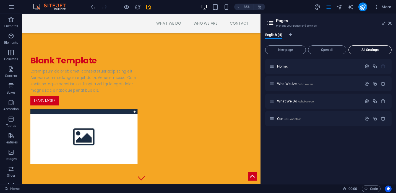
click at [365, 49] on span "All Settings" at bounding box center [369, 49] width 38 height 3
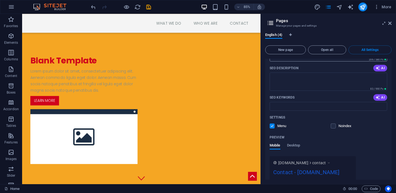
scroll to position [772, 0]
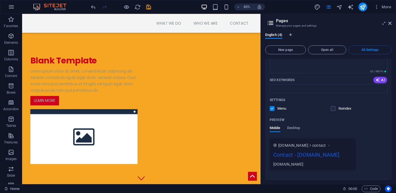
click at [338, 181] on icon "button" at bounding box center [339, 184] width 6 height 6
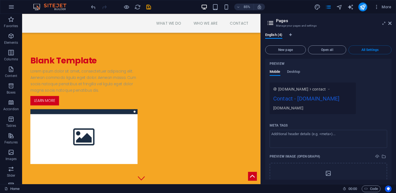
scroll to position [852, 0]
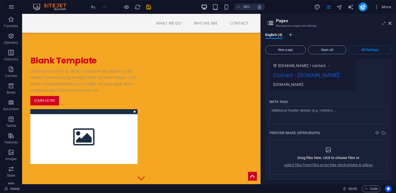
click at [335, 179] on div "More Settings" at bounding box center [327, 183] width 117 height 9
click at [276, 36] on span "English (4)" at bounding box center [273, 35] width 17 height 8
click at [290, 35] on icon "Language Tabs" at bounding box center [290, 34] width 2 height 3
select select "41"
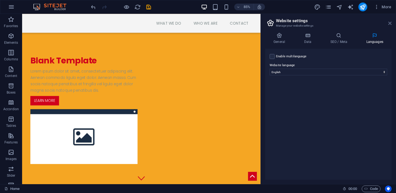
click at [391, 25] on icon at bounding box center [389, 23] width 3 height 4
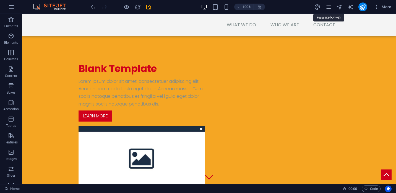
click at [328, 8] on icon "pages" at bounding box center [328, 7] width 6 height 6
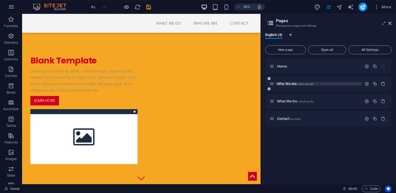
click at [303, 85] on span "/who-we-are" at bounding box center [305, 83] width 16 height 3
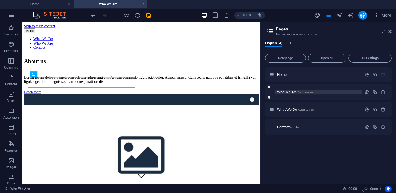
scroll to position [0, 0]
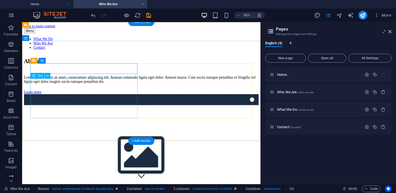
click at [84, 93] on div "Lorem ipsum dolor sit amet, consectetuer adipiscing elit. Aenean commodo ligula…" at bounding box center [162, 90] width 276 height 10
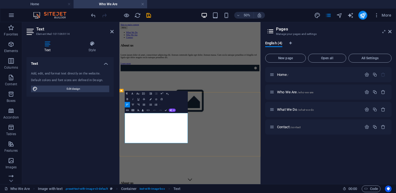
click at [388, 33] on header "Pages Manage your pages and settings" at bounding box center [328, 29] width 125 height 14
click at [392, 30] on aside "Pages Manage your pages and settings English (4) New page Open all All Settings…" at bounding box center [327, 103] width 135 height 162
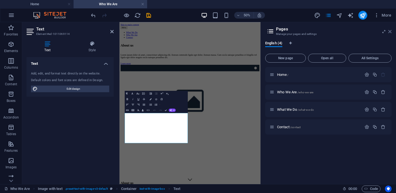
click at [390, 32] on icon at bounding box center [389, 31] width 3 height 4
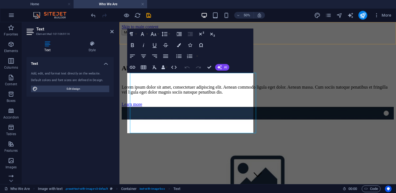
scroll to position [130, 0]
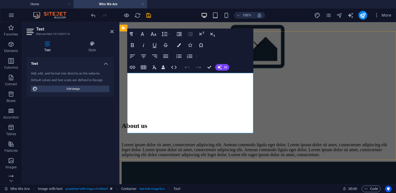
click at [175, 142] on p "Lorem ipsum dolor sit amet, consectetuer adipiscing elit. Aenean commodo ligula…" at bounding box center [258, 149] width 272 height 15
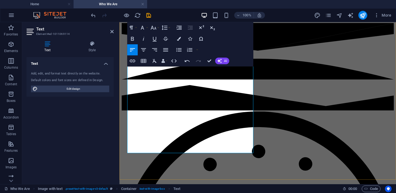
scroll to position [494, 0]
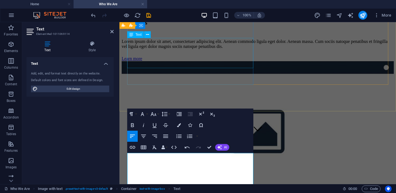
scroll to position [23, 0]
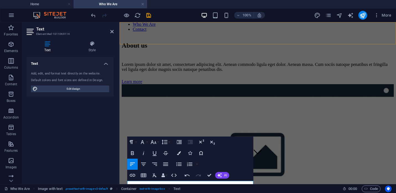
click at [294, 31] on nav "What We Do Who We Are Contact" at bounding box center [258, 24] width 272 height 15
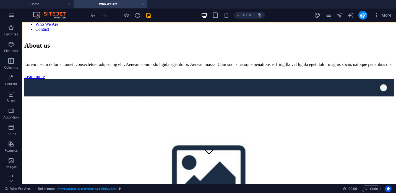
click at [288, 32] on nav "What We Do Who We Are Contact" at bounding box center [208, 24] width 369 height 15
click at [243, 32] on nav "What We Do Who We Are Contact" at bounding box center [208, 24] width 369 height 15
click at [241, 32] on nav "What We Do Who We Are Contact" at bounding box center [208, 24] width 369 height 15
click at [329, 15] on icon "pages" at bounding box center [328, 15] width 6 height 6
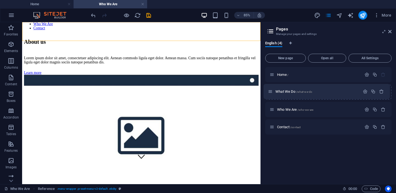
drag, startPoint x: 274, startPoint y: 110, endPoint x: 272, endPoint y: 89, distance: 20.5
click at [272, 89] on div "Home / Who We Are /who-we-are What We Do /what-we-do Contact /contact" at bounding box center [328, 100] width 126 height 67
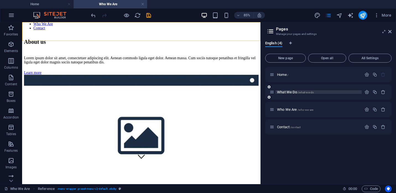
click at [288, 90] on span "What We Do /what-we-do" at bounding box center [295, 92] width 37 height 4
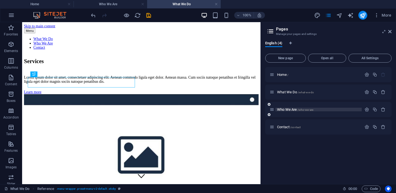
scroll to position [0, 0]
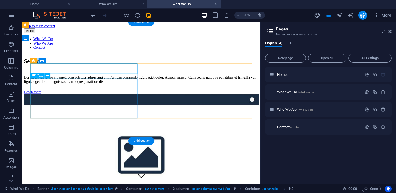
click at [100, 94] on div "Lorem ipsum dolor sit amet, consectetuer adipiscing elit. Aenean commodo ligula…" at bounding box center [162, 90] width 276 height 10
select select "px"
select select "300"
select select "px"
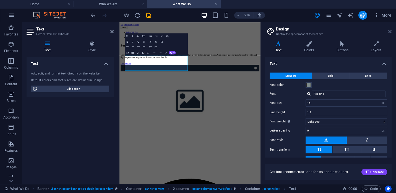
click at [389, 32] on icon at bounding box center [389, 31] width 3 height 4
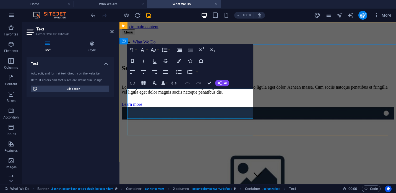
click at [187, 94] on p "Lorem ipsum dolor sit amet, consectetuer adipiscing elit. Aenean commodo ligula…" at bounding box center [258, 90] width 272 height 10
click at [234, 159] on div "Services Lorem ipsum dolor sit amet, consectetuer adipiscing elit. Aenean commo…" at bounding box center [258, 153] width 272 height 188
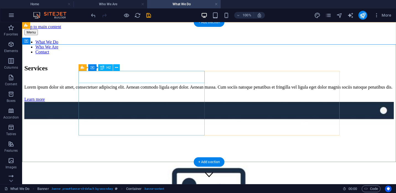
click at [116, 72] on div "Services" at bounding box center [208, 67] width 369 height 7
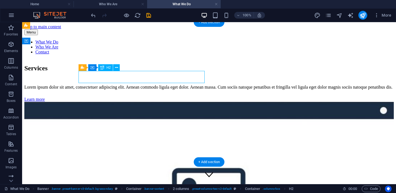
click at [115, 72] on div "Services" at bounding box center [208, 67] width 369 height 7
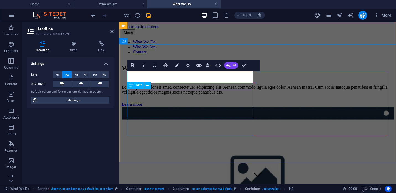
click at [165, 94] on div "Lorem ipsum dolor sit amet, consectetuer adipiscing elit. Aenean commodo ligula…" at bounding box center [258, 90] width 272 height 10
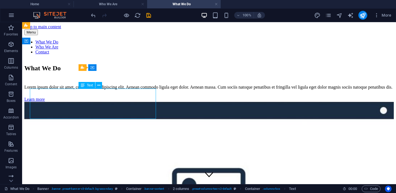
click at [165, 89] on div "Lorem ipsum dolor sit amet, consectetuer adipiscing elit. Aenean commodo ligula…" at bounding box center [208, 87] width 369 height 5
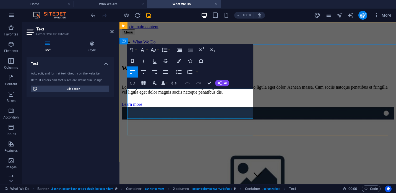
click at [165, 94] on p "Lorem ipsum dolor sit amet, consectetuer adipiscing elit. Aenean commodo ligula…" at bounding box center [258, 90] width 272 height 10
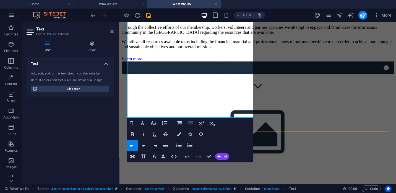
scroll to position [93, 0]
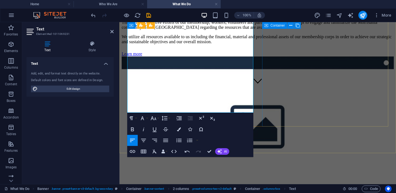
click at [283, 84] on div at bounding box center [258, 126] width 272 height 140
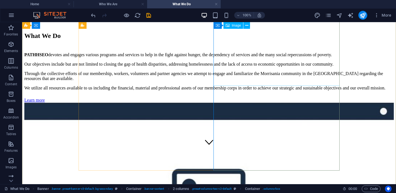
scroll to position [0, 0]
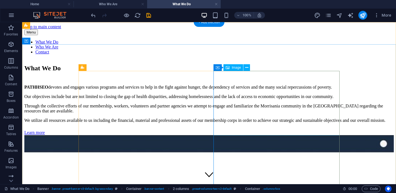
select select "%"
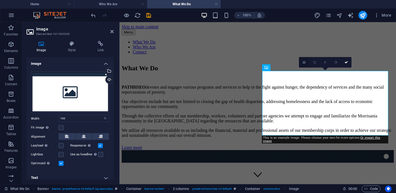
click at [304, 62] on icon at bounding box center [303, 62] width 3 height 4
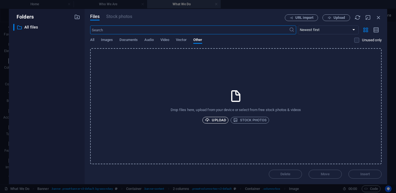
click at [216, 118] on span "Upload" at bounding box center [215, 120] width 21 height 7
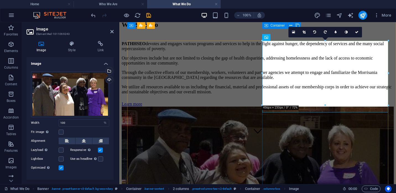
scroll to position [1, 0]
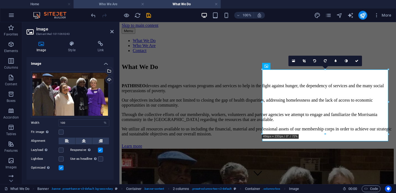
click at [113, 7] on h4 "Who We Are" at bounding box center [109, 4] width 73 height 6
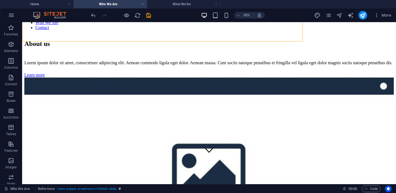
scroll to position [24, 0]
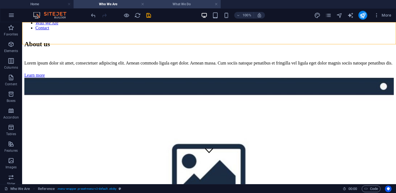
click at [187, 4] on h4 "What We Do" at bounding box center [183, 4] width 73 height 6
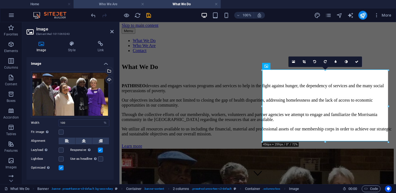
click at [107, 3] on h4 "Who We Are" at bounding box center [109, 4] width 73 height 6
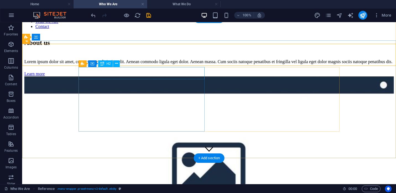
scroll to position [0, 0]
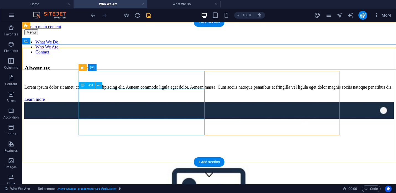
click at [149, 89] on div "Lorem ipsum dolor sit amet, consectetuer adipiscing elit. Aenean commodo ligula…" at bounding box center [208, 87] width 369 height 5
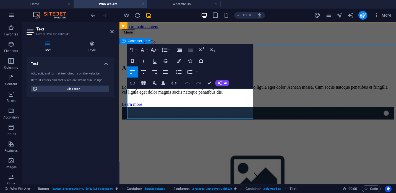
click at [237, 145] on div "About us Lorem ipsum dolor sit amet, consectetuer adipiscing elit. Aenean commo…" at bounding box center [258, 153] width 272 height 188
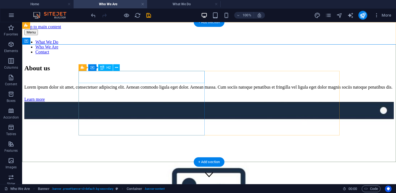
click at [110, 72] on div "About us" at bounding box center [208, 67] width 369 height 7
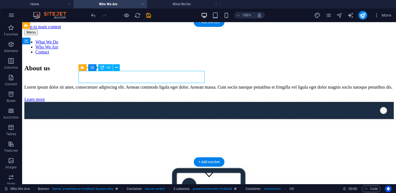
click at [110, 72] on div "About us" at bounding box center [208, 67] width 369 height 7
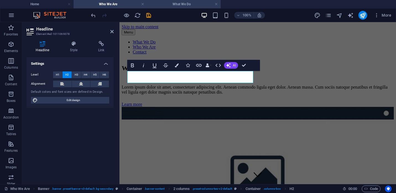
click at [166, 2] on h4 "What We Do" at bounding box center [183, 4] width 73 height 6
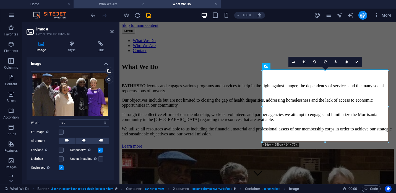
click at [122, 4] on h4 "Who We Are" at bounding box center [109, 4] width 73 height 6
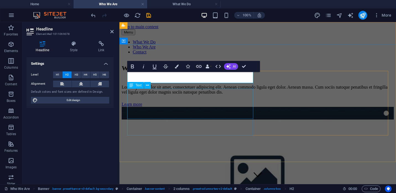
click at [171, 94] on div "Lorem ipsum dolor sit amet, consectetuer adipiscing elit. Aenean commodo ligula…" at bounding box center [258, 90] width 272 height 10
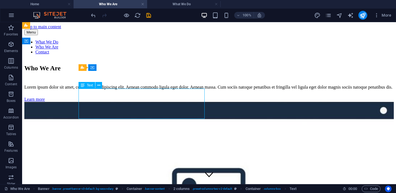
click at [171, 89] on div "Lorem ipsum dolor sit amet, consectetuer adipiscing elit. Aenean commodo ligula…" at bounding box center [208, 87] width 369 height 5
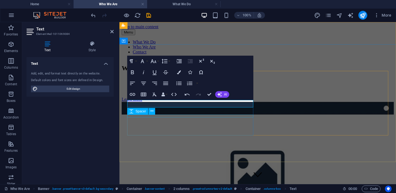
click at [160, 97] on div at bounding box center [258, 95] width 272 height 3
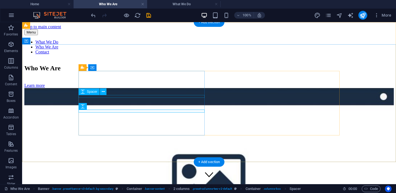
click at [108, 80] on div at bounding box center [208, 78] width 369 height 3
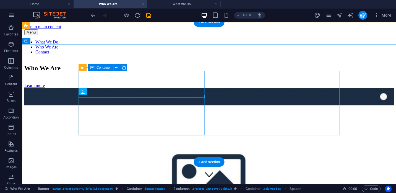
click at [102, 84] on div "Who We Are Learn more" at bounding box center [208, 73] width 369 height 29
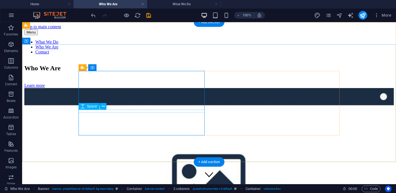
click at [102, 83] on div at bounding box center [208, 81] width 369 height 3
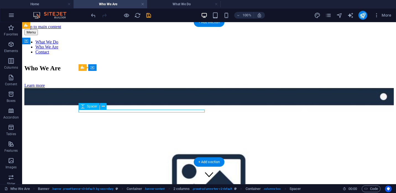
click at [102, 83] on div at bounding box center [208, 81] width 369 height 3
select select "px"
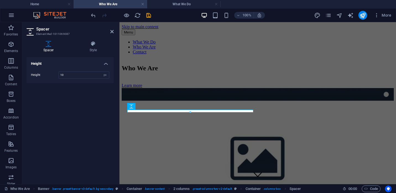
click at [102, 112] on div "Height Height 10 px rem vh vw" at bounding box center [70, 118] width 87 height 122
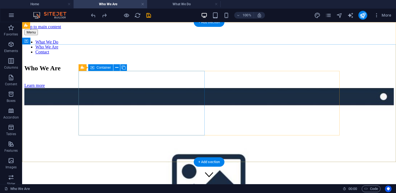
click at [122, 88] on div "Who We Are Learn more" at bounding box center [208, 73] width 369 height 29
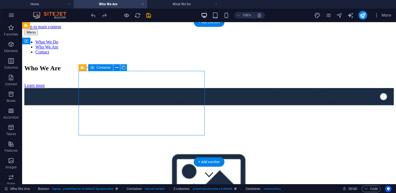
click at [122, 88] on div "Who We Are Learn more" at bounding box center [208, 73] width 369 height 29
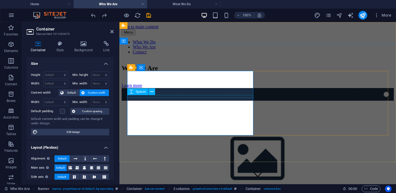
click at [147, 94] on div "Spacer" at bounding box center [137, 91] width 21 height 7
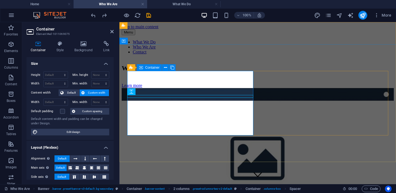
click at [142, 88] on div "Who We Are Learn more" at bounding box center [258, 73] width 272 height 29
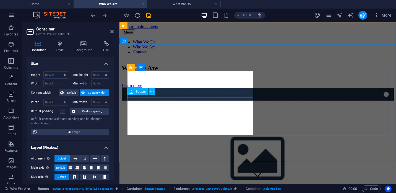
click at [141, 80] on div at bounding box center [258, 78] width 272 height 3
click at [140, 80] on div at bounding box center [258, 78] width 272 height 3
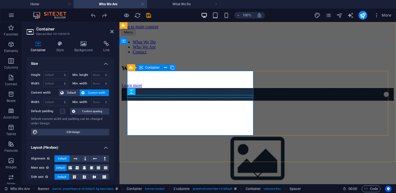
click at [146, 88] on div "Who We Are Learn more" at bounding box center [258, 73] width 272 height 29
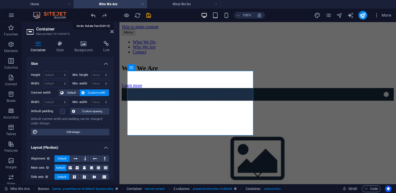
click at [95, 14] on icon "undo" at bounding box center [93, 15] width 6 height 6
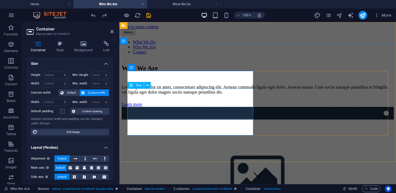
click at [160, 94] on div "Lorem ipsum dolor sit amet, consectetuer adipiscing elit. Aenean commodo ligula…" at bounding box center [258, 90] width 272 height 10
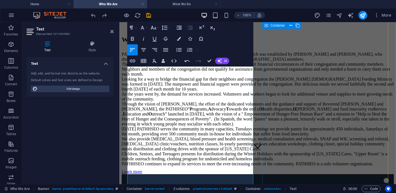
scroll to position [17, 0]
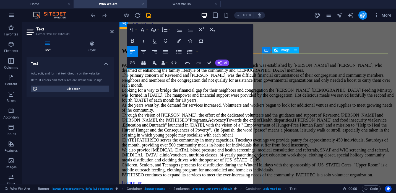
select select "%"
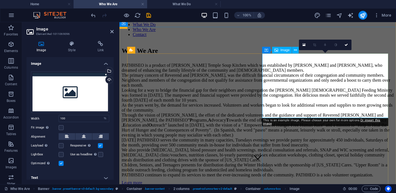
click at [280, 52] on div "Image" at bounding box center [282, 50] width 20 height 7
click at [296, 50] on icon at bounding box center [295, 50] width 3 height 6
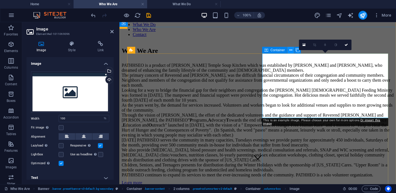
click at [290, 50] on icon at bounding box center [290, 50] width 3 height 6
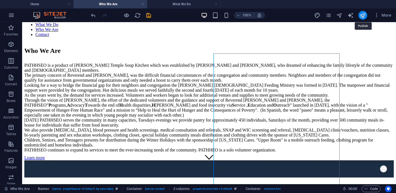
click at [363, 16] on icon "publish" at bounding box center [362, 15] width 6 height 6
